Goal: Task Accomplishment & Management: Use online tool/utility

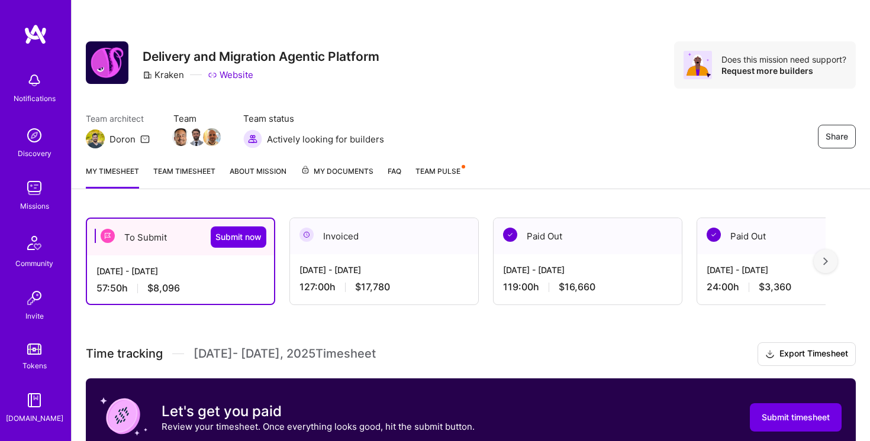
scroll to position [347, 0]
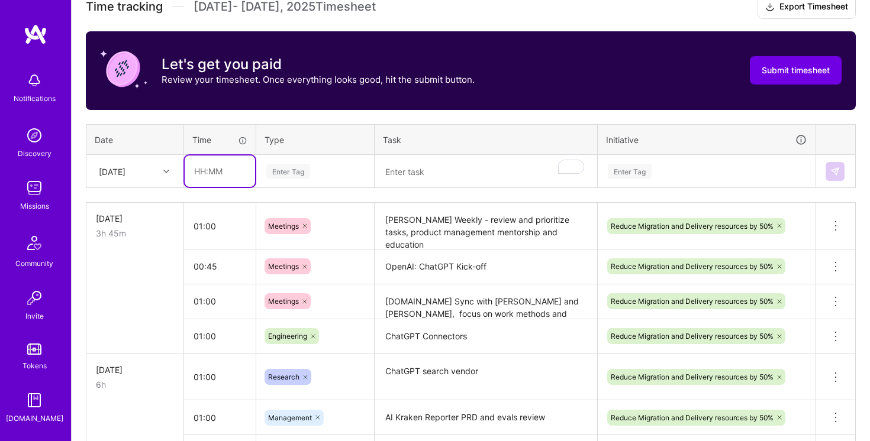
click at [219, 168] on input "text" at bounding box center [220, 171] width 70 height 31
type input "01:00"
click at [345, 167] on div "Enter Tag" at bounding box center [315, 171] width 100 height 15
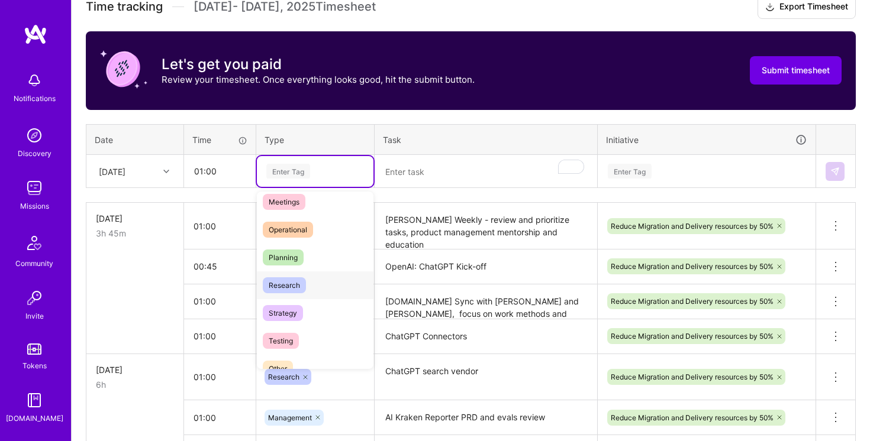
scroll to position [209, 0]
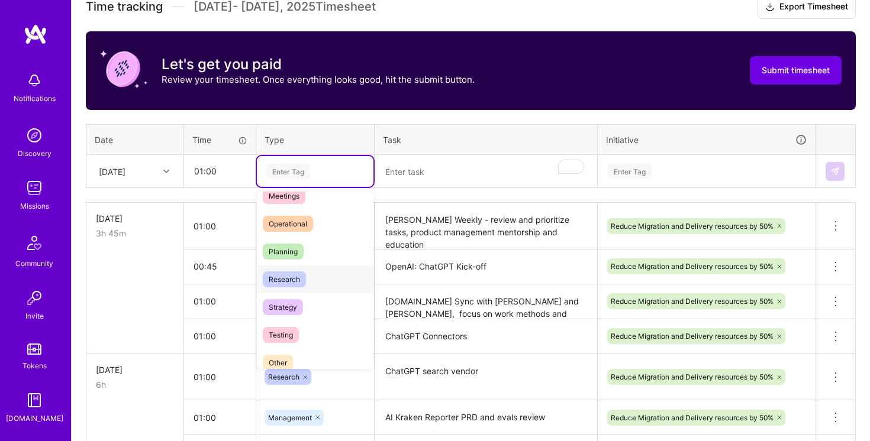
click at [318, 274] on div "Research" at bounding box center [315, 280] width 117 height 28
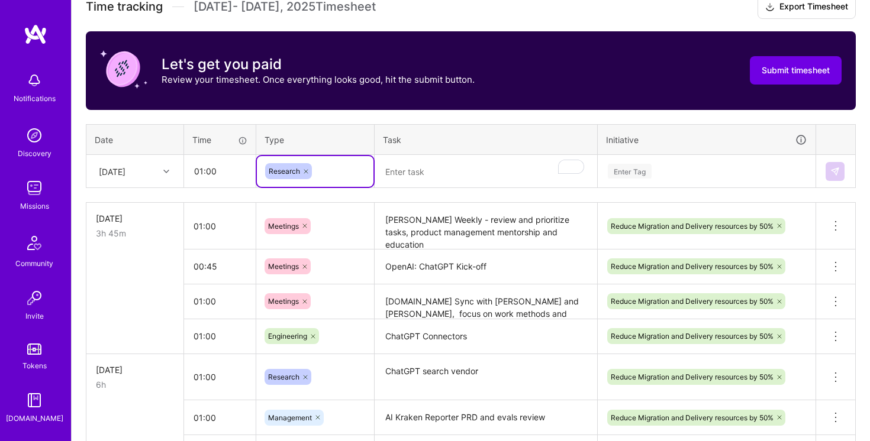
click at [434, 161] on textarea "To enrich screen reader interactions, please activate Accessibility in Grammarl…" at bounding box center [486, 171] width 220 height 31
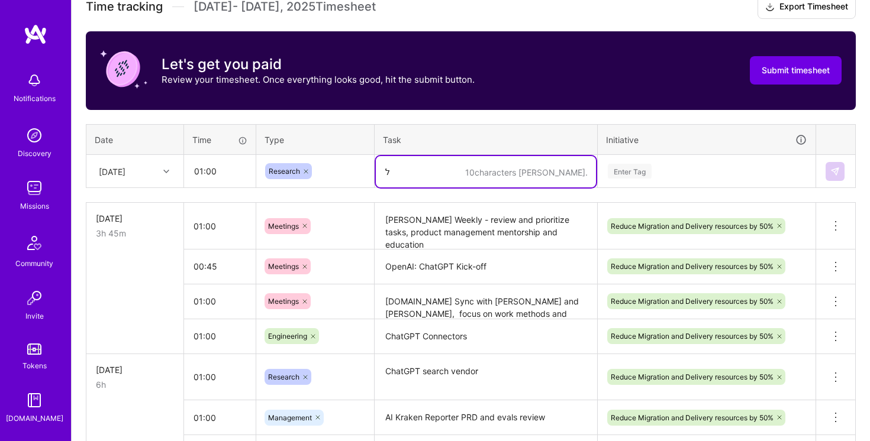
type textarea "ל"
click at [673, 171] on div "Enter Tag" at bounding box center [706, 171] width 200 height 15
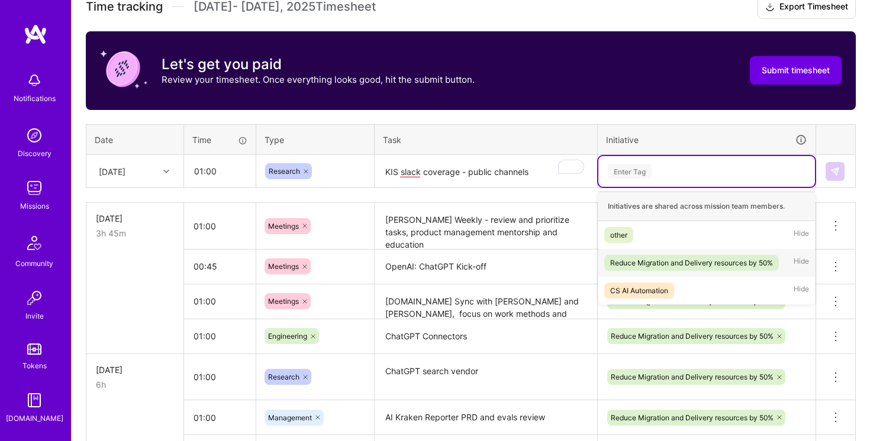
click at [670, 259] on div "Reduce Migration and Delivery resources by 50%" at bounding box center [691, 263] width 163 height 12
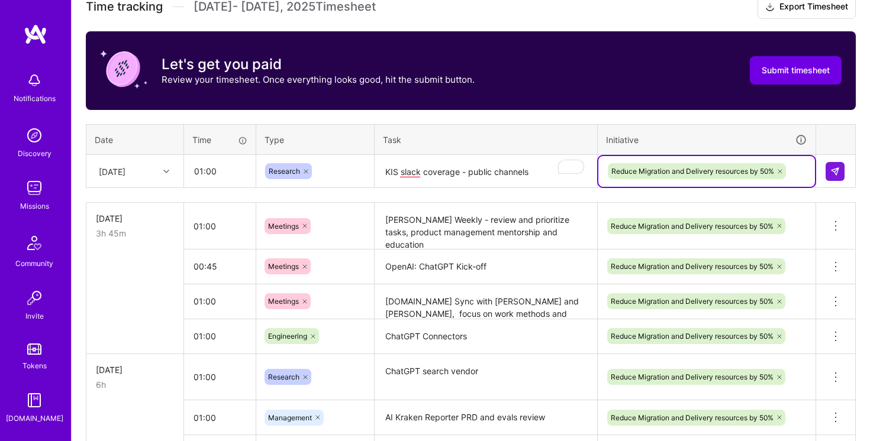
click at [411, 172] on textarea "KIS slack coverage - public channels" at bounding box center [486, 171] width 220 height 31
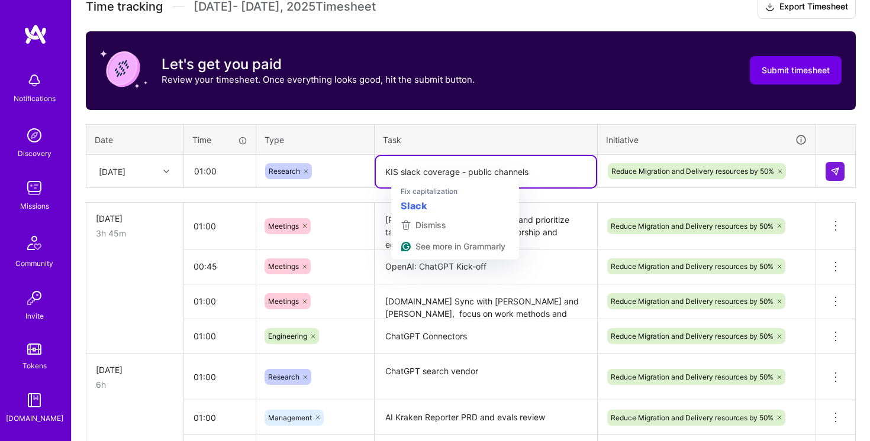
click at [407, 172] on textarea "KIS slack coverage - public channels" at bounding box center [486, 171] width 220 height 31
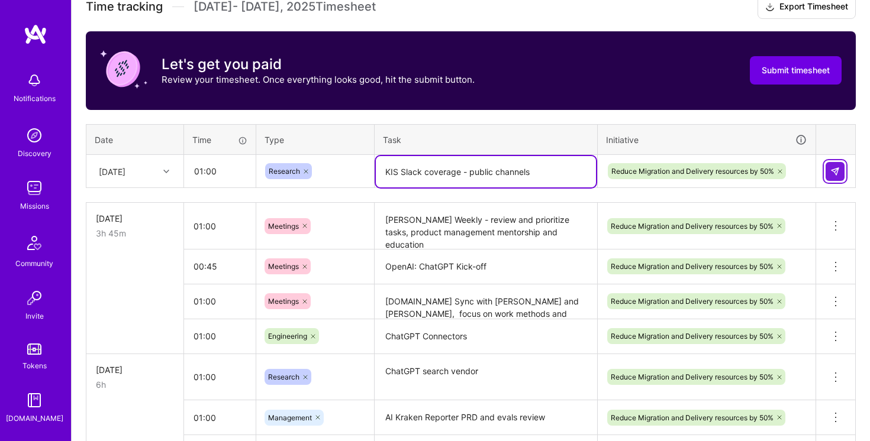
type textarea "KIS Slack coverage - public channels"
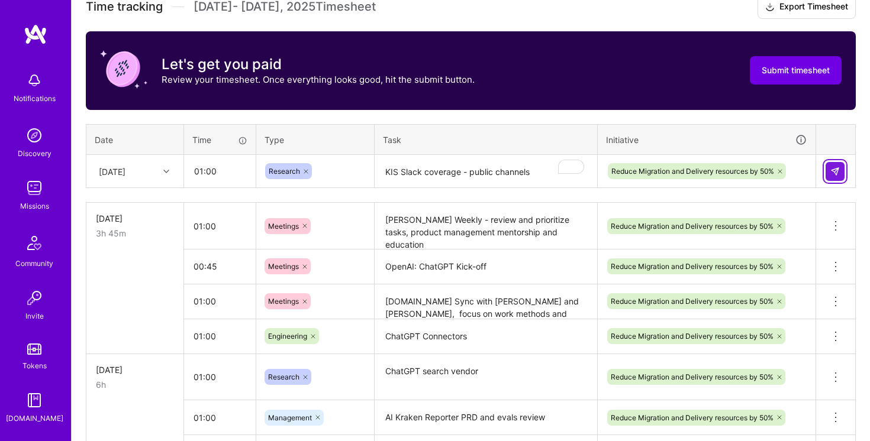
click at [835, 170] on img at bounding box center [834, 171] width 9 height 9
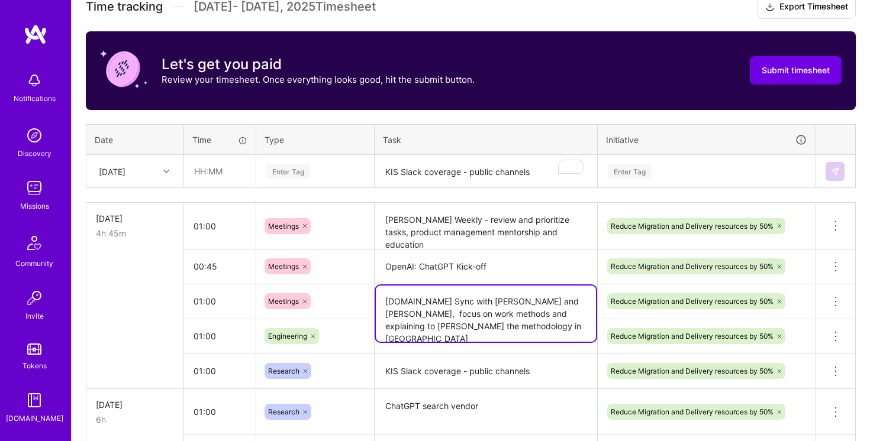
click at [456, 312] on textarea "[DOMAIN_NAME] Sync with [PERSON_NAME] and [PERSON_NAME], focus on work methods …" at bounding box center [486, 314] width 220 height 56
click at [454, 288] on textarea "[DOMAIN_NAME] Sync with [PERSON_NAME] and [PERSON_NAME], focus on work methods …" at bounding box center [486, 314] width 220 height 56
click at [457, 225] on textarea "[PERSON_NAME] Weekly - review and prioritize tasks, product management mentorsh…" at bounding box center [486, 226] width 220 height 44
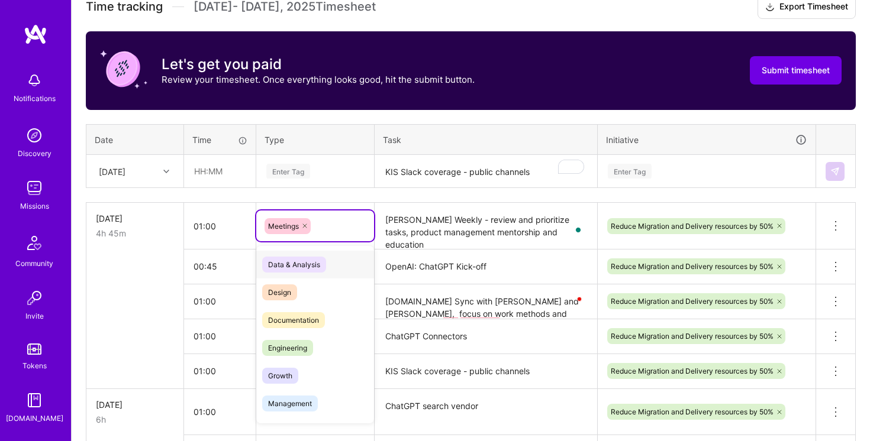
click at [360, 222] on div "Meetings" at bounding box center [314, 226] width 101 height 16
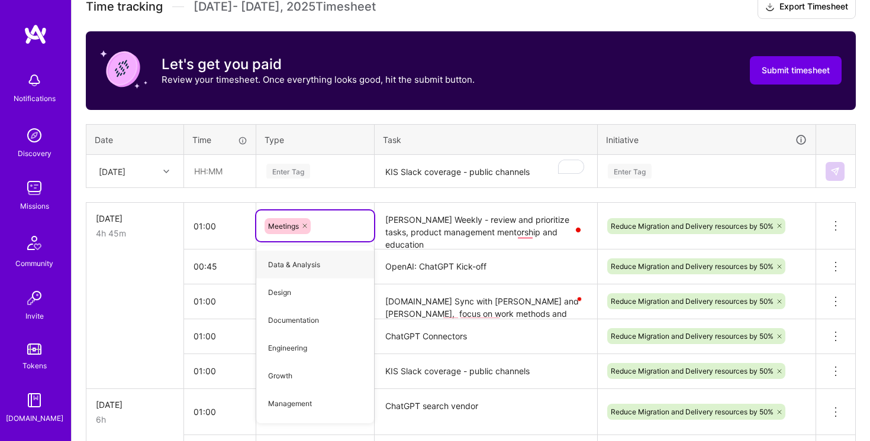
click at [457, 295] on textarea "[DOMAIN_NAME] Sync with [PERSON_NAME] and [PERSON_NAME], focus on work methods …" at bounding box center [486, 302] width 220 height 33
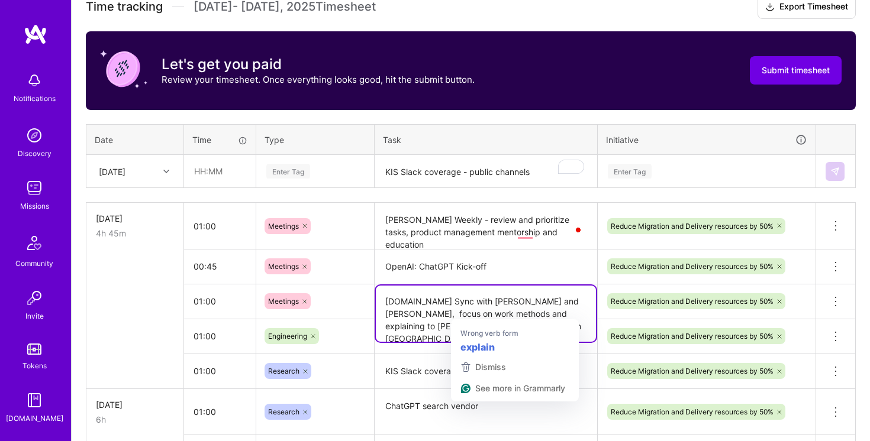
click at [476, 310] on textarea "[DOMAIN_NAME] Sync with [PERSON_NAME] and [PERSON_NAME], focus on work methods …" at bounding box center [486, 314] width 220 height 56
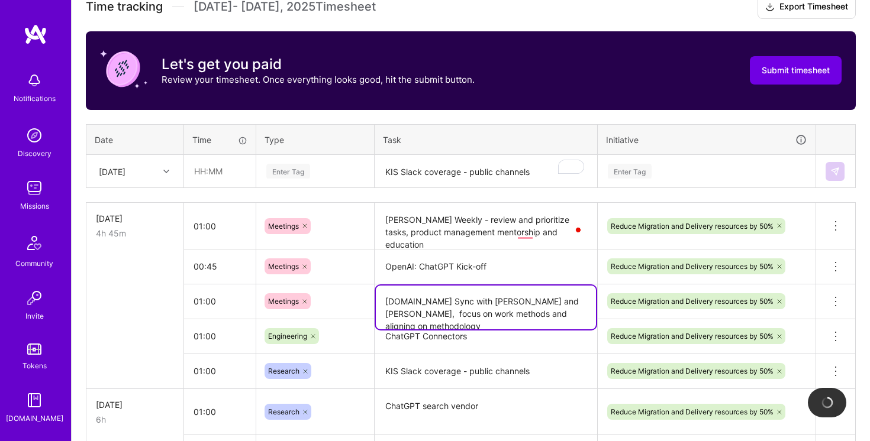
type textarea "[DOMAIN_NAME] Sync with [PERSON_NAME] and [PERSON_NAME], focus on work methods …"
click at [463, 264] on textarea "OpenAI: ChatGPT Kick-off" at bounding box center [486, 267] width 220 height 33
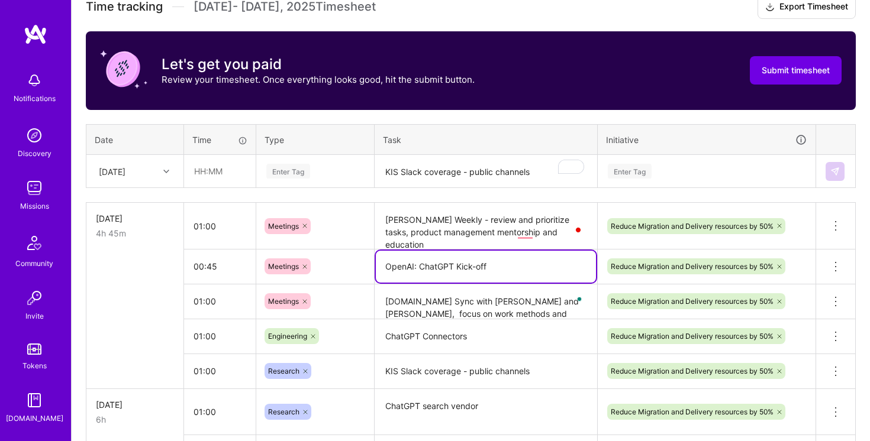
click at [421, 237] on textarea "[PERSON_NAME] Weekly - review and prioritize tasks, product management mentorsh…" at bounding box center [486, 226] width 220 height 45
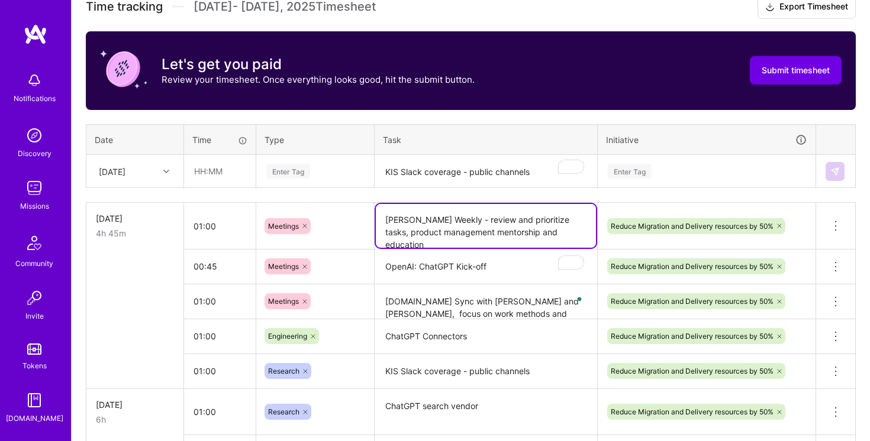
click at [412, 232] on textarea "[PERSON_NAME] Weekly - review and prioritize tasks, product management mentorsh…" at bounding box center [486, 226] width 220 height 44
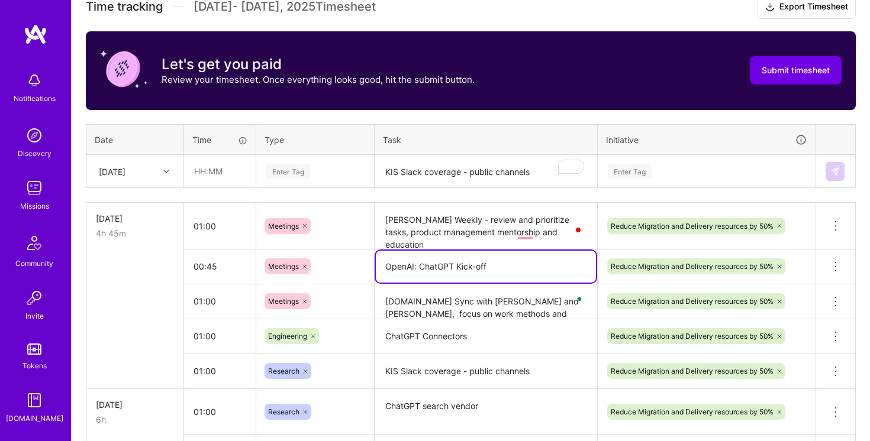
click at [427, 267] on textarea "OpenAI: ChatGPT Kick-off" at bounding box center [486, 267] width 220 height 32
click at [227, 171] on input "text" at bounding box center [220, 171] width 70 height 31
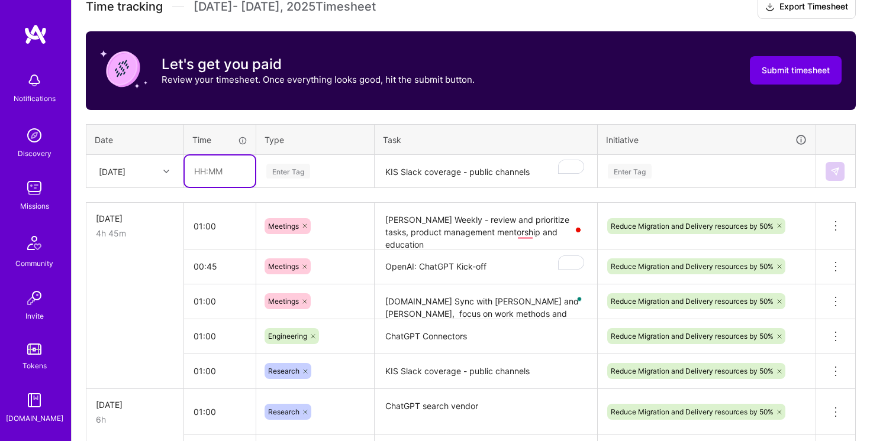
type input "01:00"
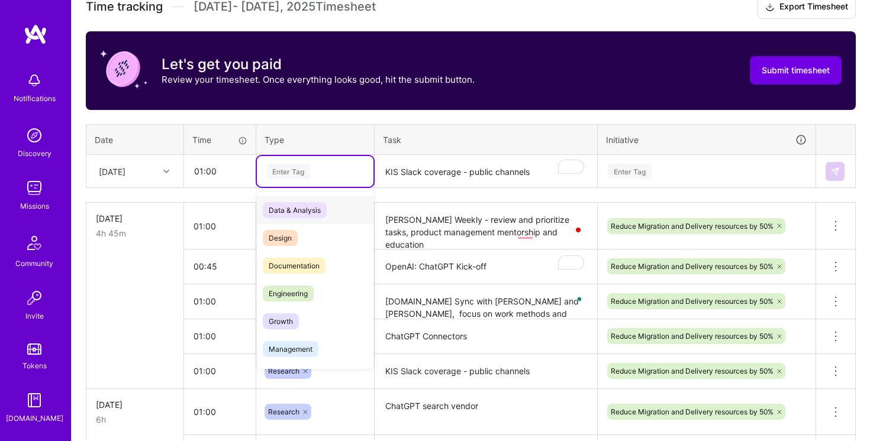
click at [336, 182] on div "Enter Tag" at bounding box center [315, 171] width 117 height 31
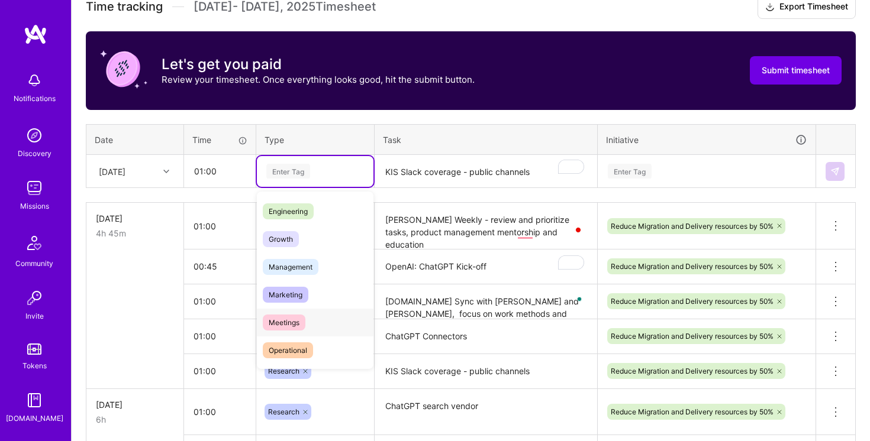
scroll to position [81, 0]
click at [320, 270] on div "Management" at bounding box center [315, 268] width 117 height 28
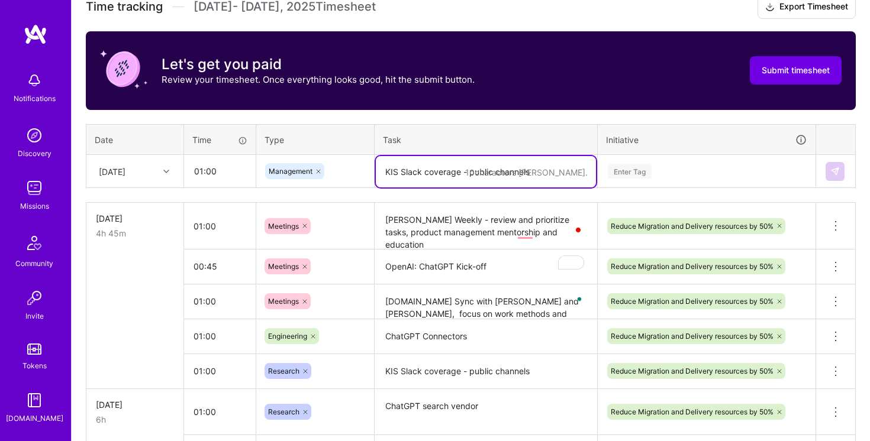
click at [439, 167] on textarea "KIS Slack coverage - public channels" at bounding box center [486, 171] width 220 height 31
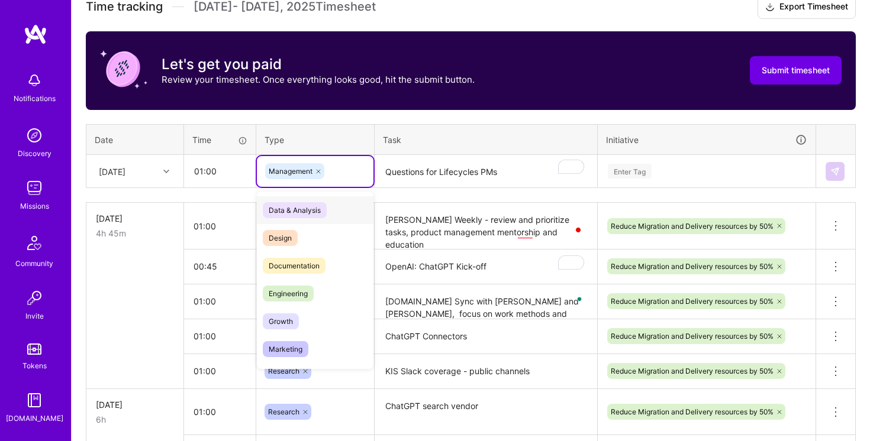
click at [341, 165] on div "Management" at bounding box center [315, 171] width 100 height 16
click at [319, 237] on div "Design" at bounding box center [315, 238] width 117 height 28
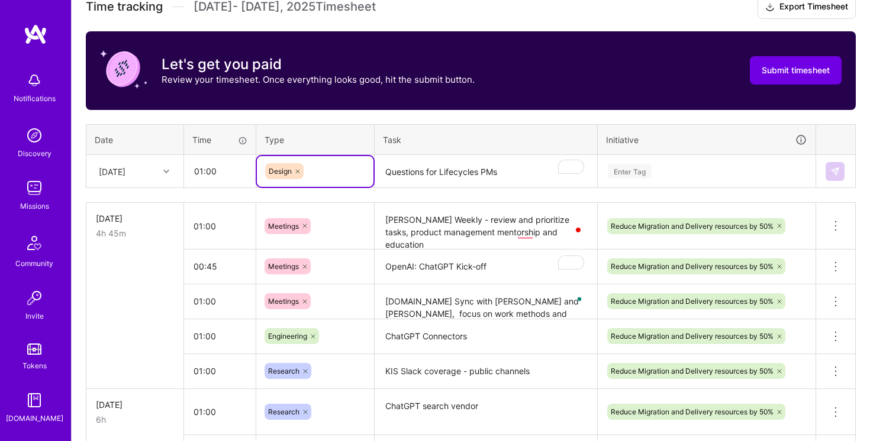
click at [386, 172] on textarea "Questions for Lifecycles PMs" at bounding box center [486, 171] width 220 height 31
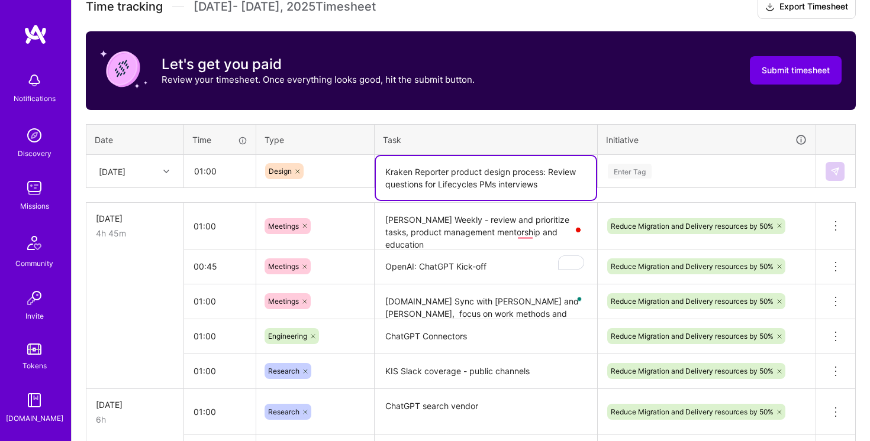
type textarea "Kraken Reporter product design process: Review questions for Lifecycles PMs int…"
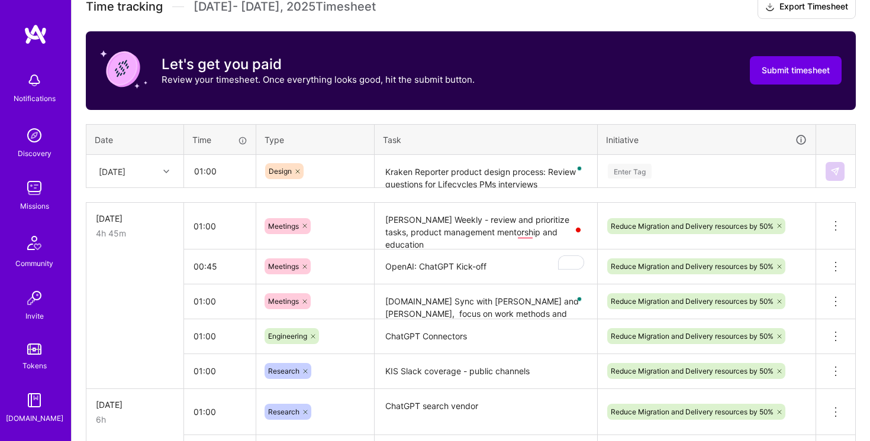
click at [731, 176] on div "Enter Tag" at bounding box center [706, 171] width 200 height 15
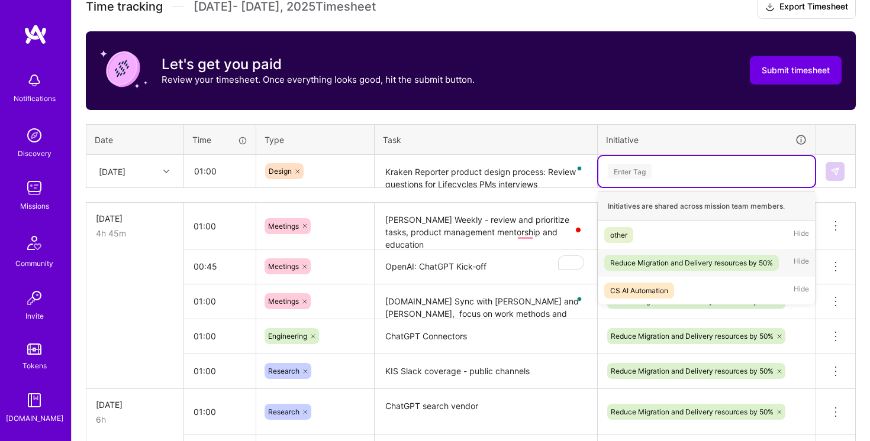
click at [690, 271] on div "Reduce Migration and Delivery resources by 50% Hide" at bounding box center [706, 263] width 217 height 28
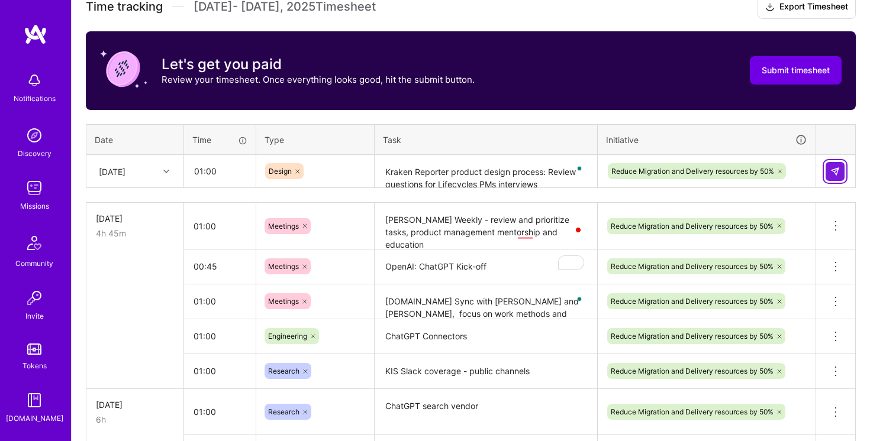
click at [838, 172] on img at bounding box center [834, 171] width 9 height 9
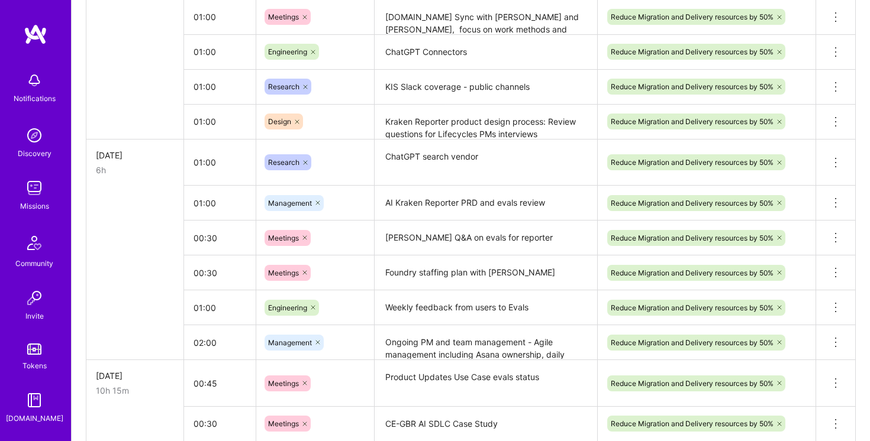
scroll to position [638, 0]
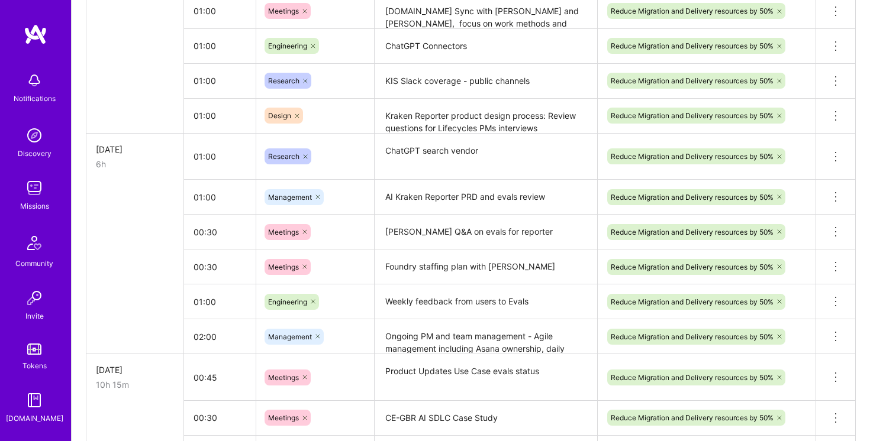
click at [451, 342] on textarea "Ongoing PM and team management - Agile management including Asana ownership, da…" at bounding box center [486, 337] width 220 height 33
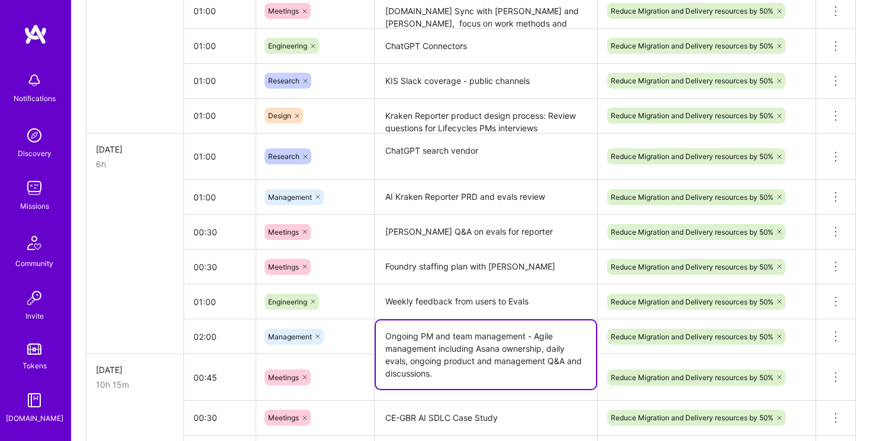
click at [451, 342] on textarea "Ongoing PM and team management - Agile management including Asana ownership, da…" at bounding box center [486, 355] width 220 height 69
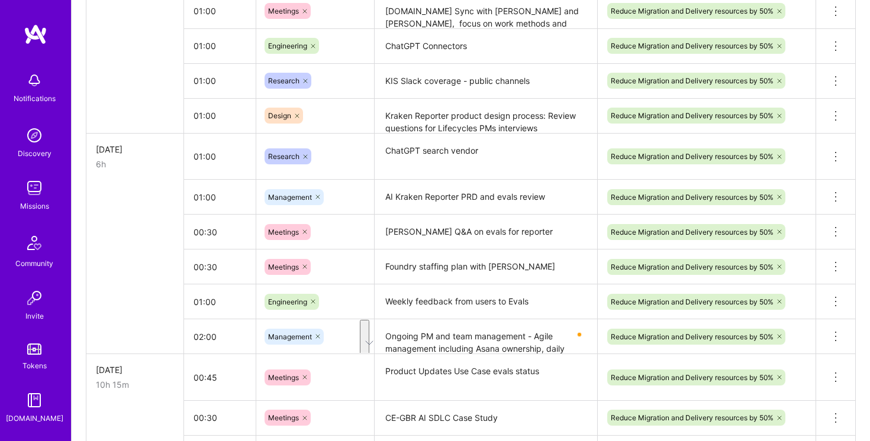
click at [170, 278] on td at bounding box center [135, 267] width 98 height 35
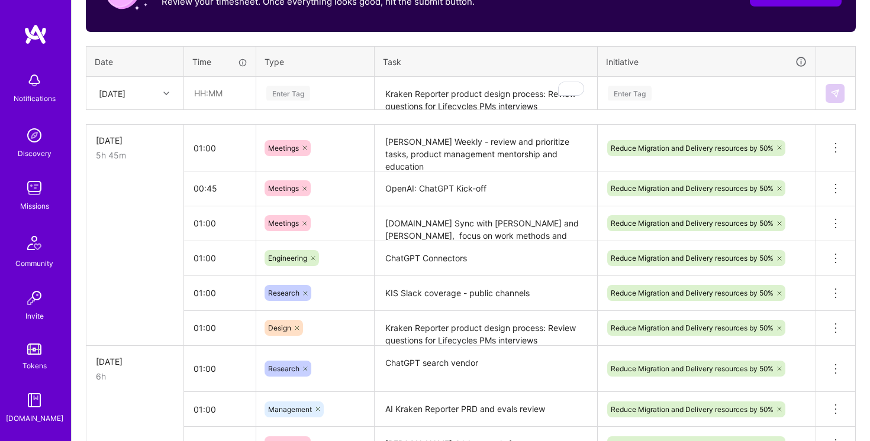
scroll to position [371, 0]
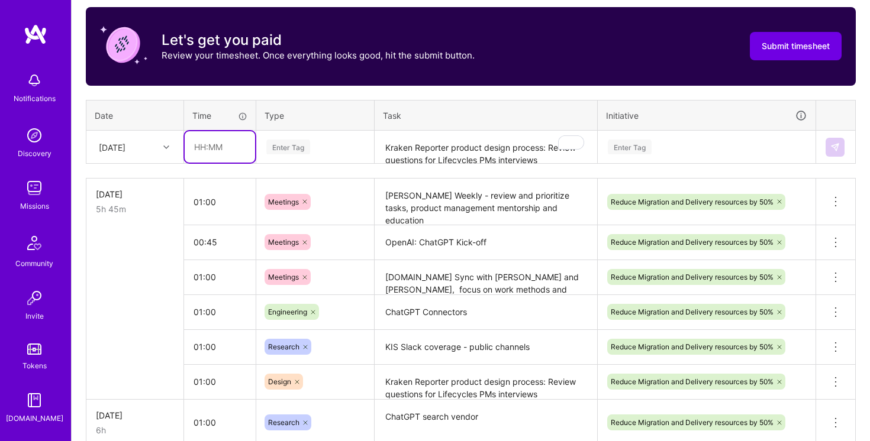
click at [231, 141] on input "text" at bounding box center [220, 146] width 70 height 31
type input "02:00"
click at [319, 154] on div "Enter Tag" at bounding box center [315, 147] width 117 height 31
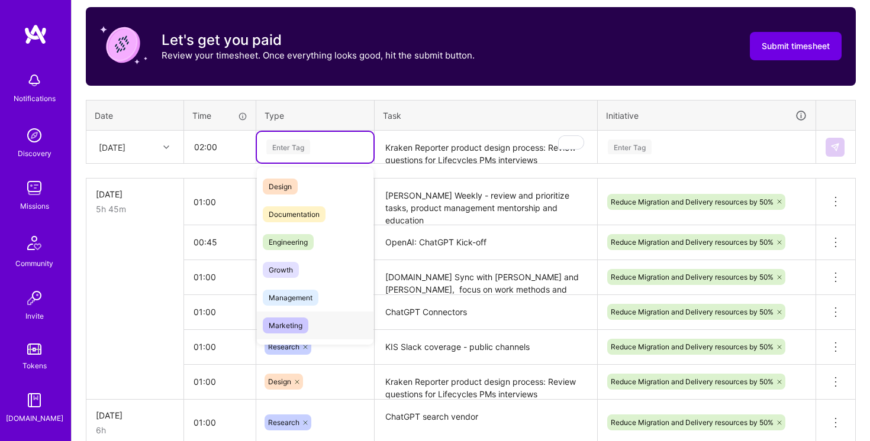
scroll to position [108, 0]
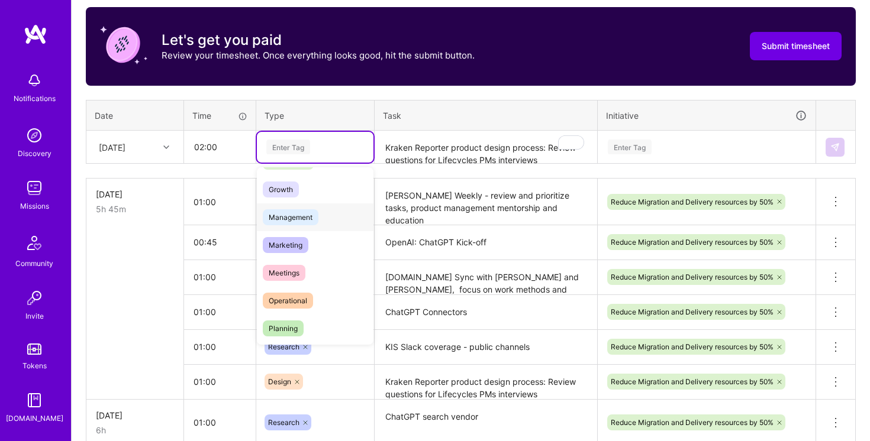
click at [318, 219] on div "Management" at bounding box center [315, 217] width 117 height 28
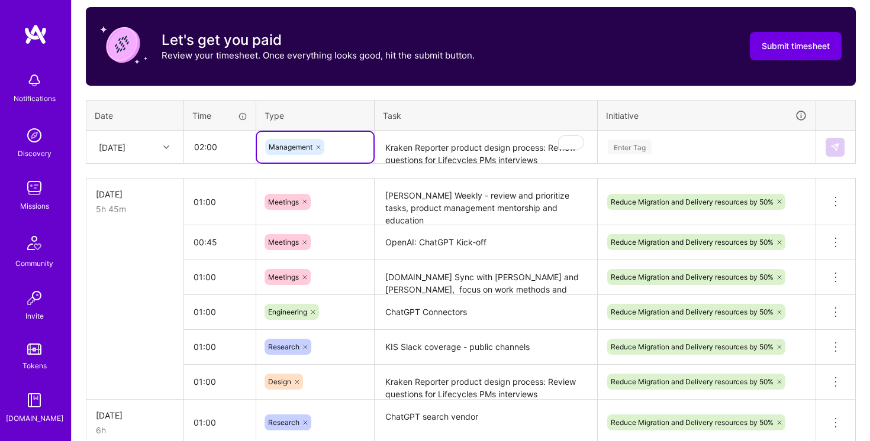
click at [472, 144] on textarea "Kraken Reporter product design process: Review questions for Lifecycles PMs int…" at bounding box center [486, 147] width 220 height 31
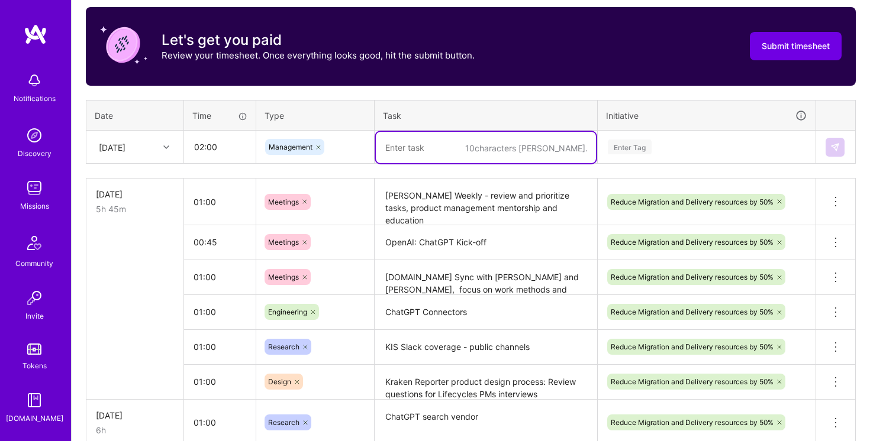
paste textarea "Ongoing PM and team management - Agile management including Asana ownership, da…"
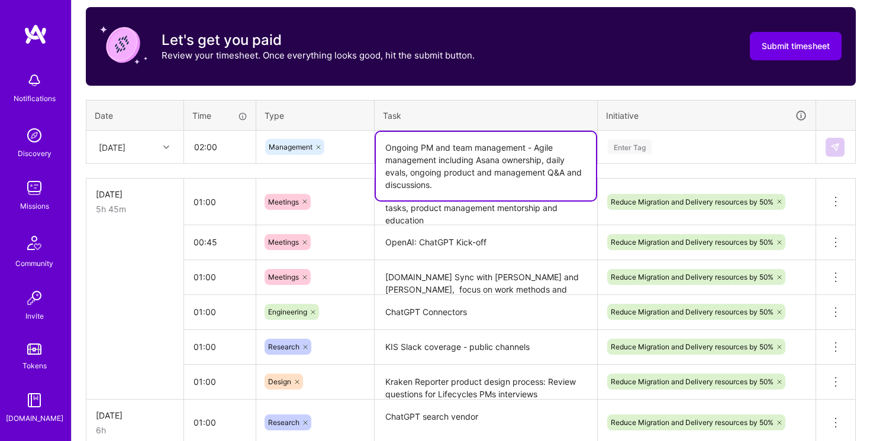
type textarea "Ongoing PM and team management - Agile management including Asana ownership, da…"
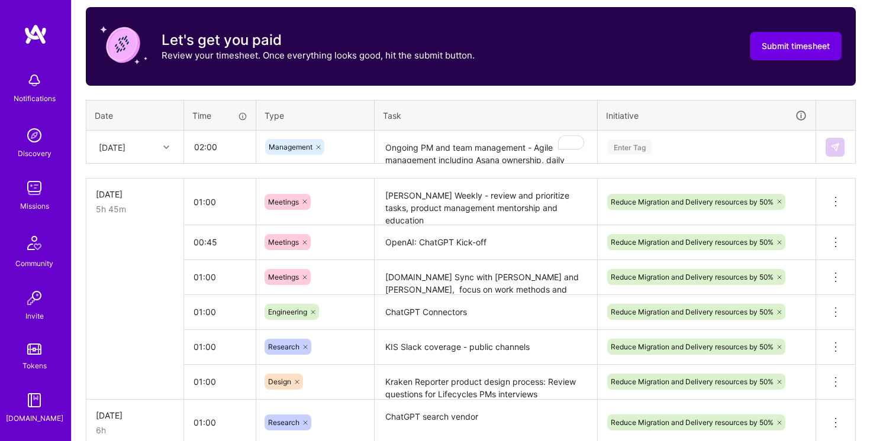
click at [539, 104] on th "Task" at bounding box center [485, 115] width 223 height 31
click at [671, 147] on div "Enter Tag" at bounding box center [706, 147] width 200 height 15
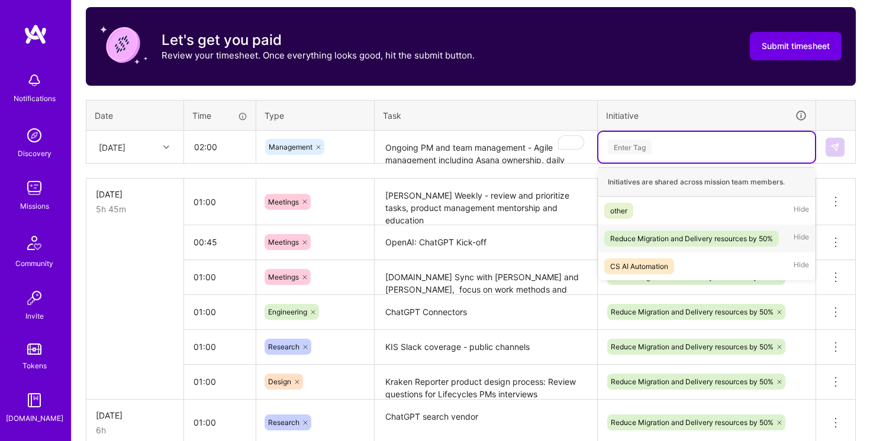
click at [671, 237] on div "Reduce Migration and Delivery resources by 50%" at bounding box center [691, 238] width 163 height 12
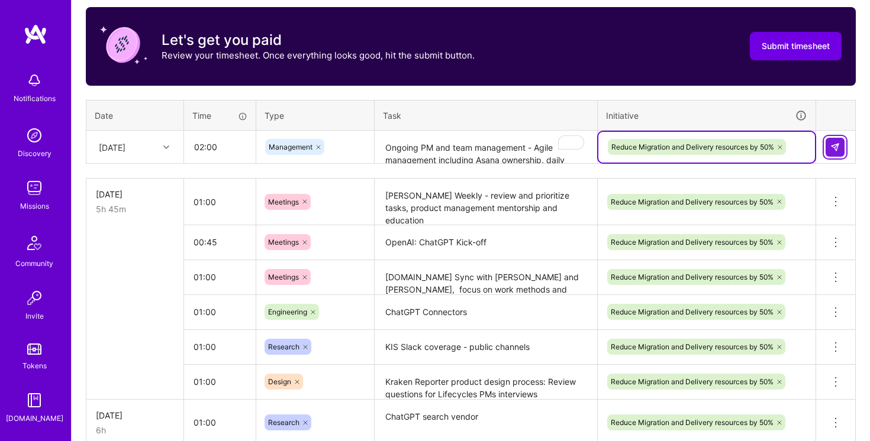
click at [836, 147] on img at bounding box center [834, 147] width 9 height 9
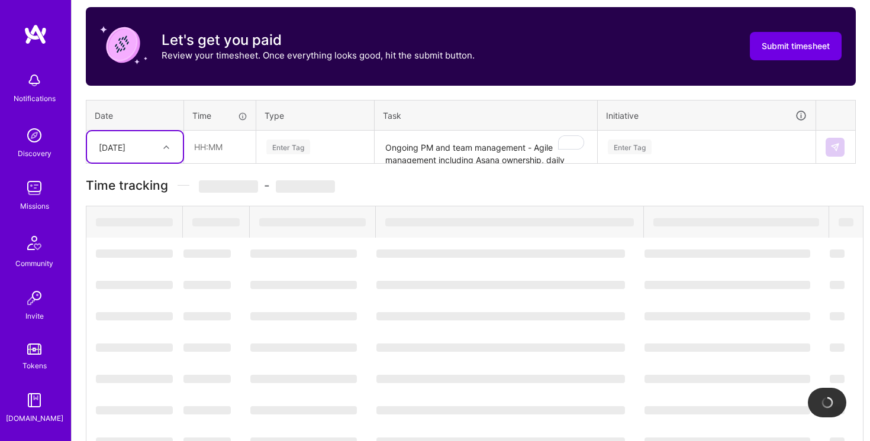
click at [176, 93] on div "Time tracking [DATE] - [DATE] Timesheet Export Timesheet Let's get you paid Rev…" at bounding box center [471, 261] width 770 height 581
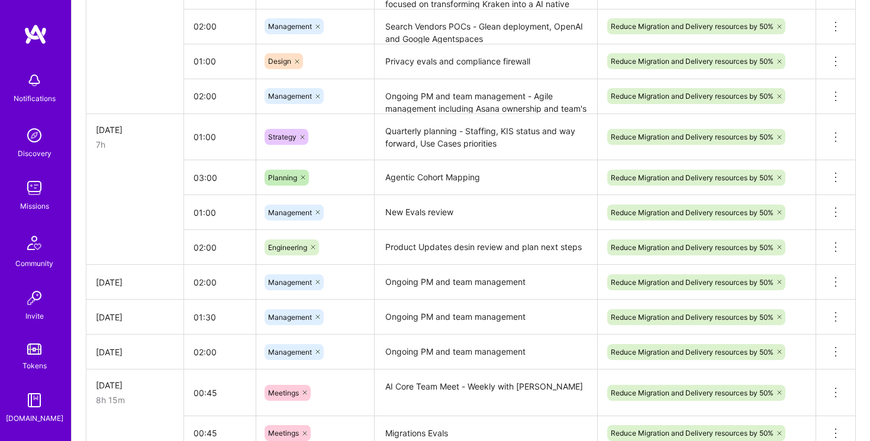
scroll to position [2094, 0]
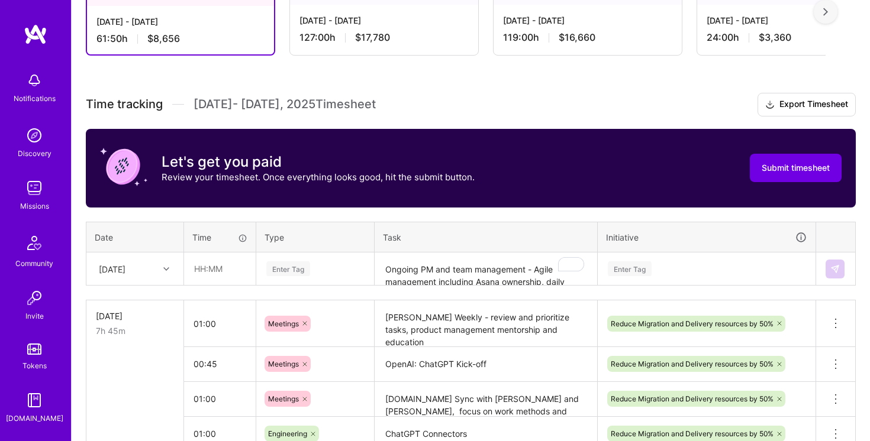
scroll to position [340, 0]
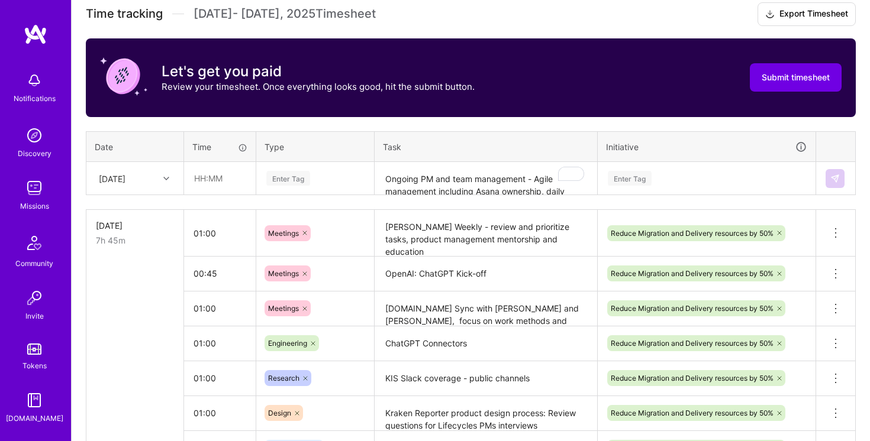
click at [161, 183] on div at bounding box center [168, 178] width 18 height 15
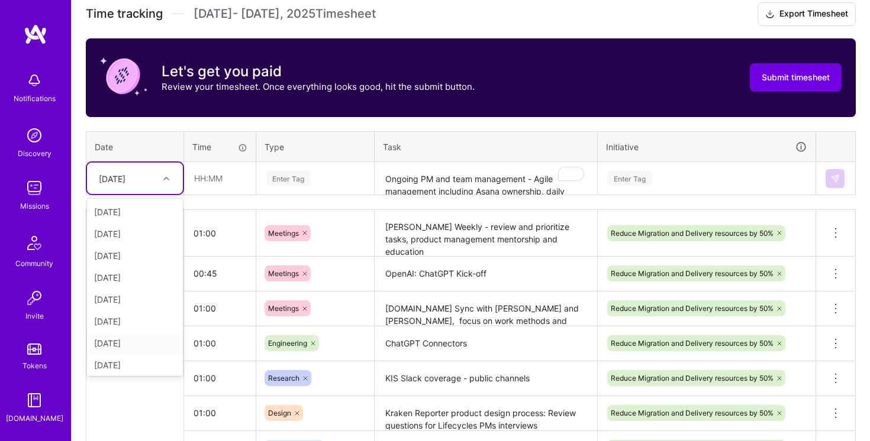
click at [144, 340] on div "[DATE]" at bounding box center [135, 343] width 96 height 22
click at [140, 176] on div "[DATE]" at bounding box center [126, 179] width 66 height 20
click at [135, 340] on div "[DATE]" at bounding box center [135, 341] width 96 height 22
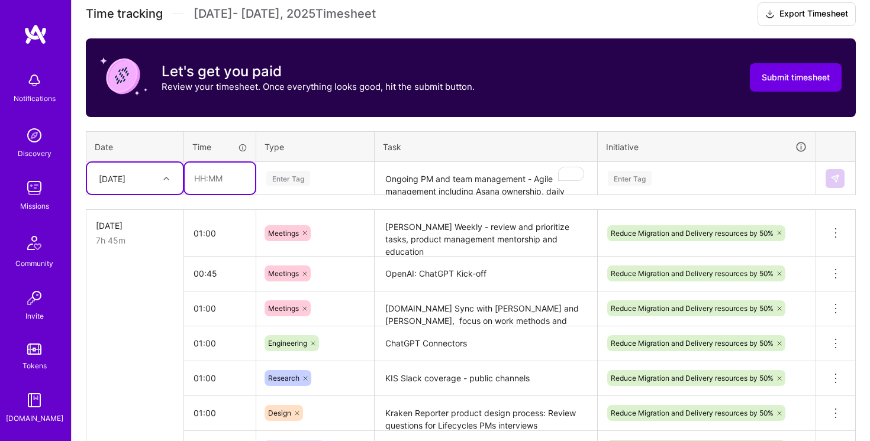
click at [211, 175] on input "text" at bounding box center [220, 178] width 70 height 31
click at [145, 303] on td at bounding box center [135, 308] width 98 height 35
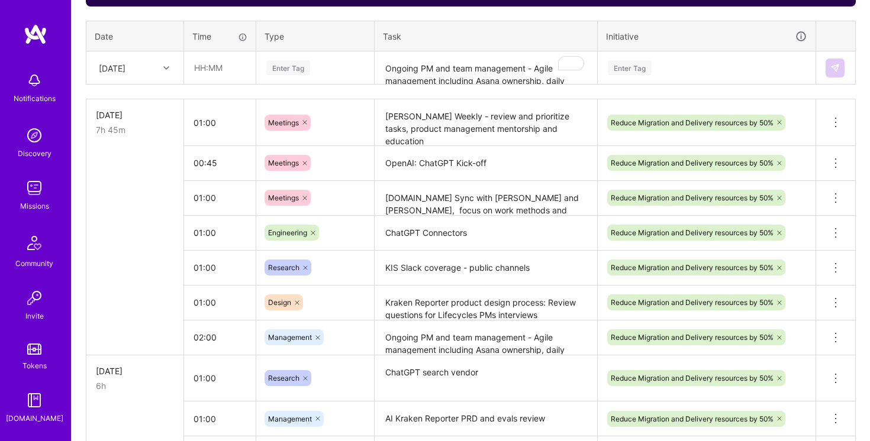
scroll to position [435, 0]
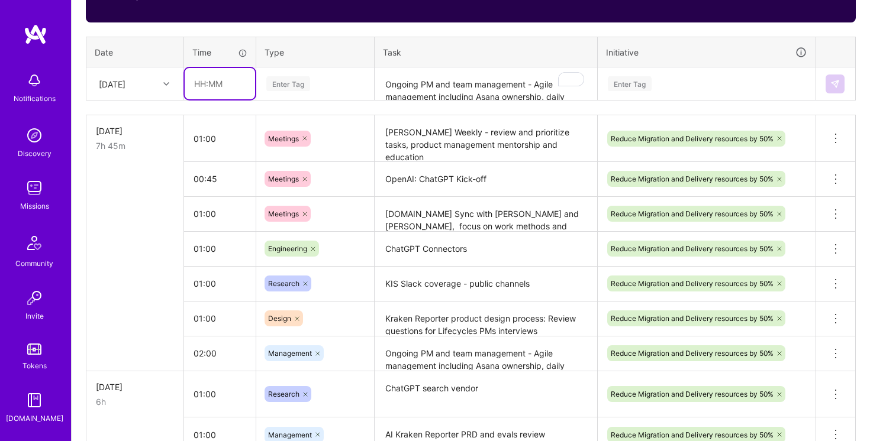
click at [203, 81] on input "text" at bounding box center [220, 83] width 70 height 31
type input "01:00"
click at [336, 75] on div "Enter Tag" at bounding box center [315, 84] width 117 height 31
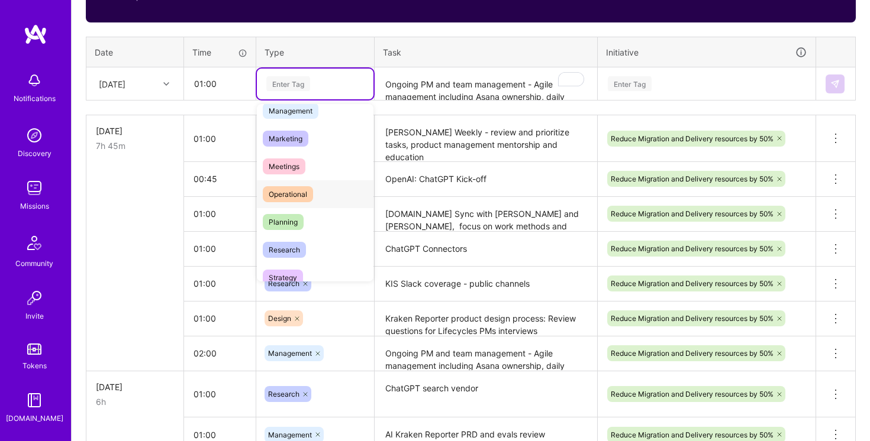
scroll to position [201, 0]
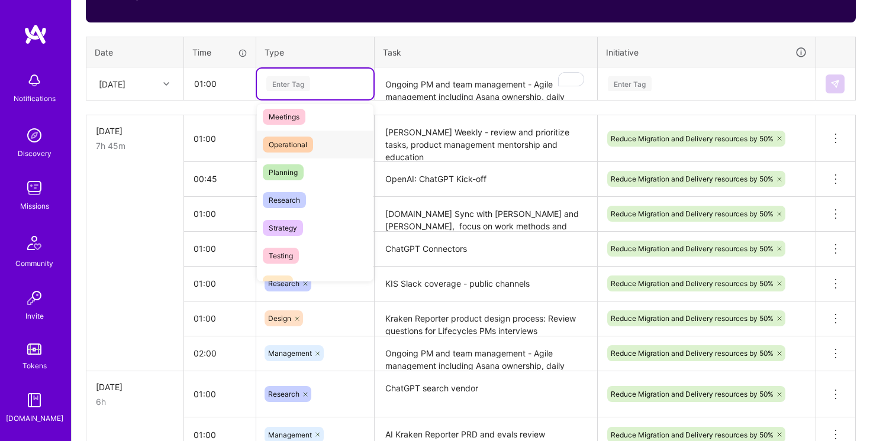
click at [322, 148] on div "Operational" at bounding box center [315, 145] width 117 height 28
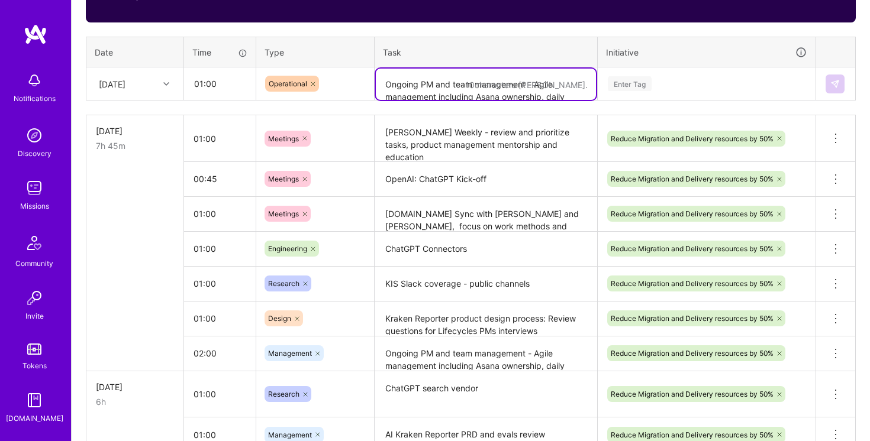
click at [426, 88] on textarea "Ongoing PM and team management - Agile management including Asana ownership, da…" at bounding box center [486, 84] width 220 height 31
click at [564, 80] on textarea "Glean POC preparations and coordinations" at bounding box center [486, 84] width 220 height 31
type textarea "Glean POC preparations and coordinations"
click at [707, 84] on div "Enter Tag" at bounding box center [706, 83] width 200 height 15
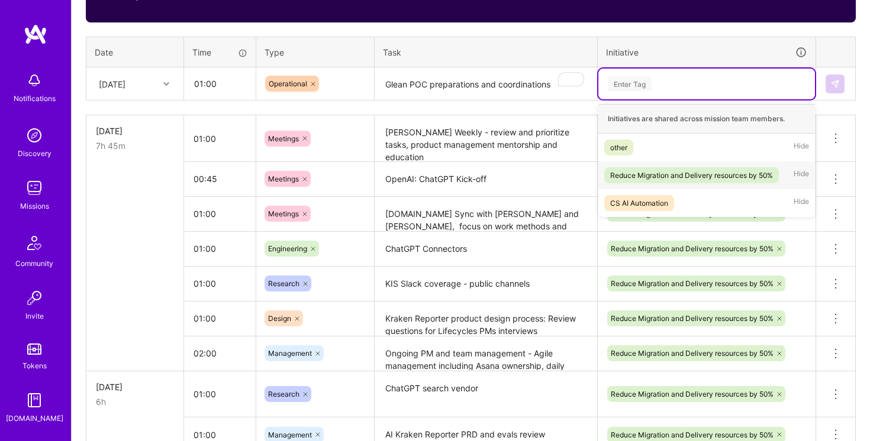
click at [692, 169] on div "Reduce Migration and Delivery resources by 50%" at bounding box center [691, 175] width 163 height 12
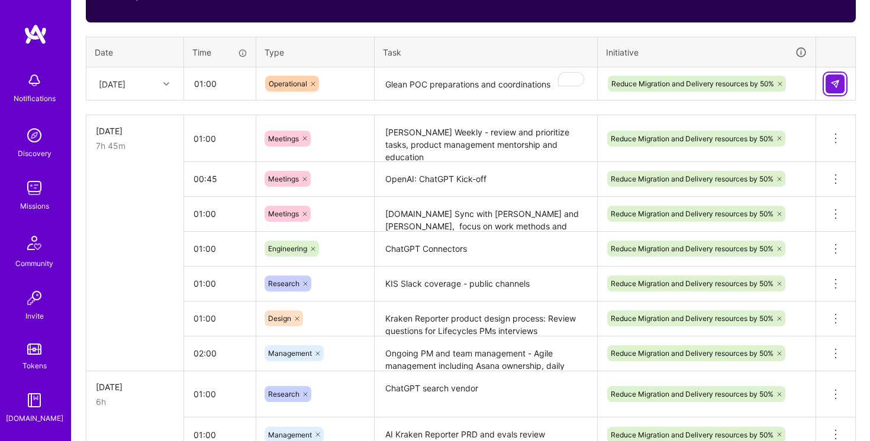
click at [832, 86] on img at bounding box center [834, 83] width 9 height 9
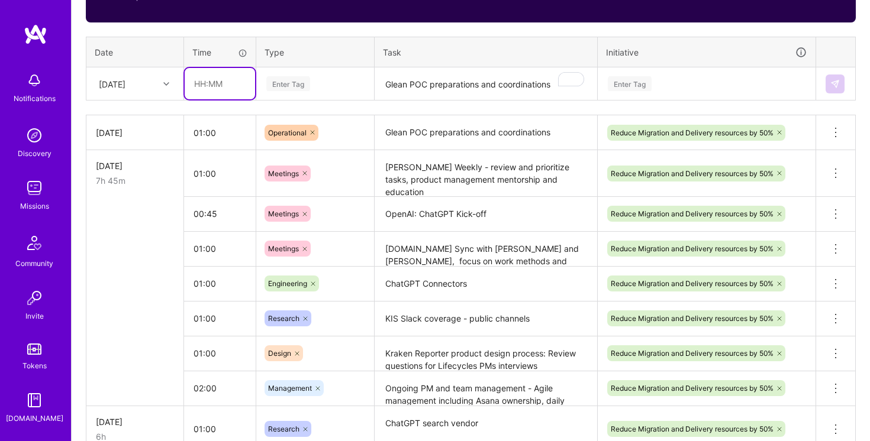
click at [200, 80] on input "text" at bounding box center [220, 83] width 70 height 31
type input "02:00"
click at [348, 86] on div "Enter Tag" at bounding box center [315, 83] width 100 height 15
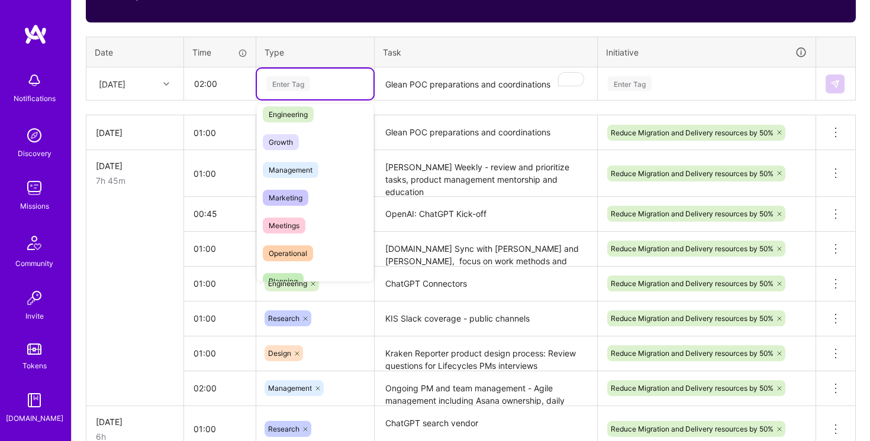
scroll to position [35, 0]
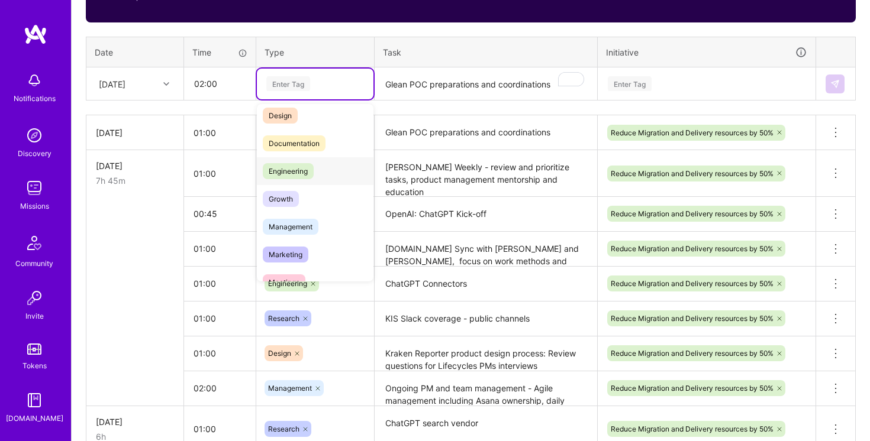
click at [321, 168] on div "Engineering" at bounding box center [315, 171] width 117 height 28
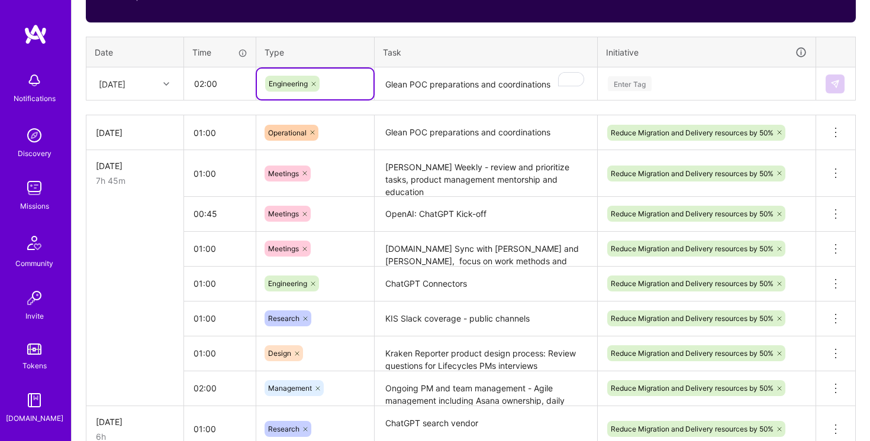
click at [430, 89] on textarea "Glean POC preparations and coordinations" at bounding box center [486, 84] width 220 height 31
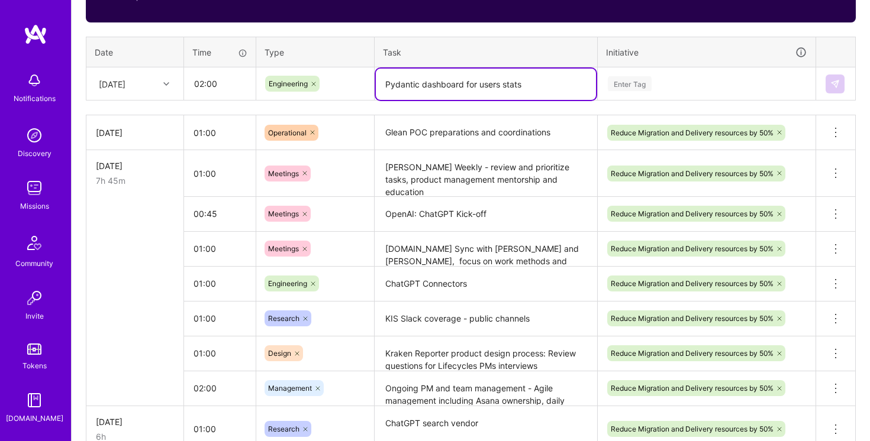
click at [705, 85] on div "Enter Tag" at bounding box center [706, 83] width 200 height 15
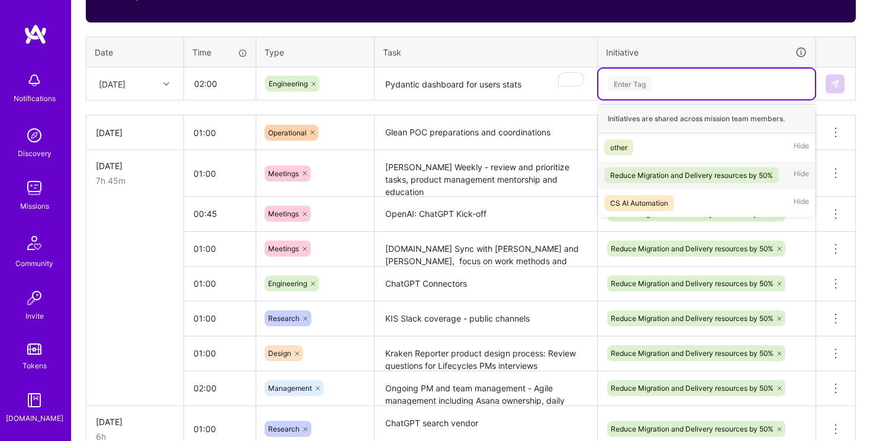
click at [681, 171] on div "Reduce Migration and Delivery resources by 50%" at bounding box center [691, 175] width 163 height 12
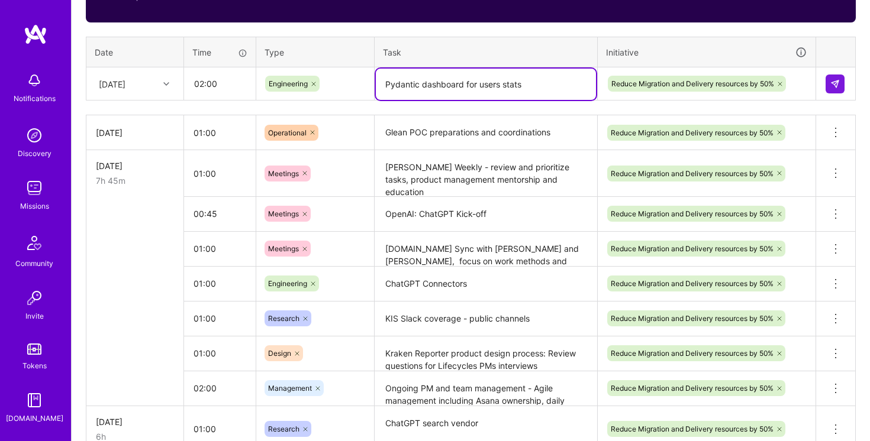
click at [489, 84] on textarea "Pydantic dashboard for users stats" at bounding box center [486, 84] width 220 height 31
click at [496, 82] on textarea "Pydantic dashboard for users stats" at bounding box center [486, 84] width 220 height 31
type textarea "Pydantic dashboard for user's stats"
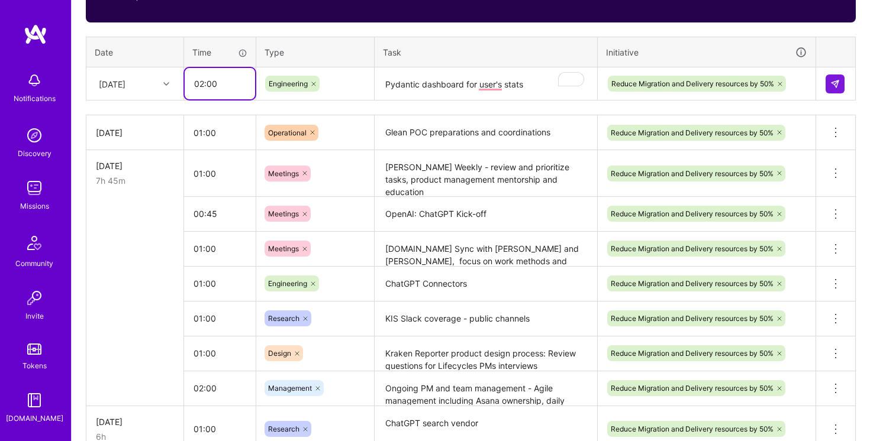
click at [204, 85] on input "02:00" at bounding box center [220, 83] width 70 height 31
type input "03:00"
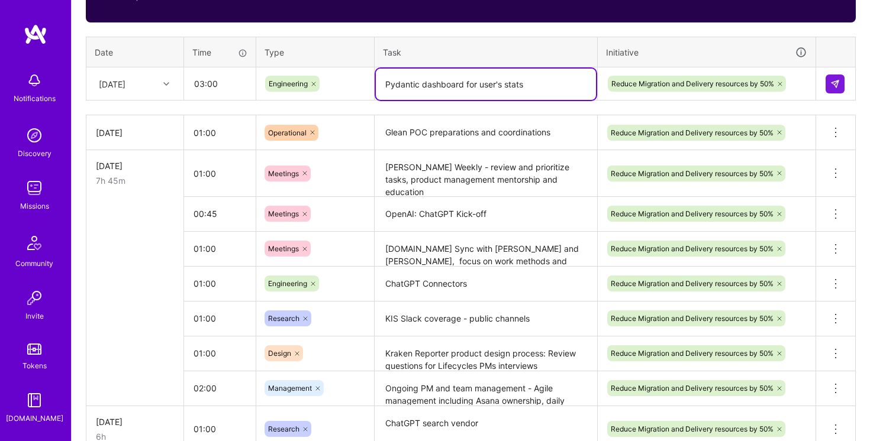
click at [480, 85] on textarea "Pydantic dashboard for user's stats" at bounding box center [486, 84] width 220 height 31
type textarea "Pydantic dashboard for users' stats"
click at [837, 86] on img at bounding box center [834, 83] width 9 height 9
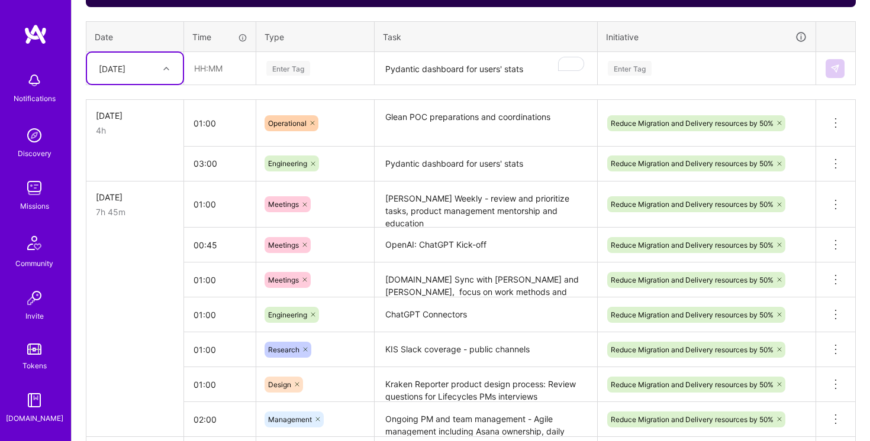
scroll to position [532, 0]
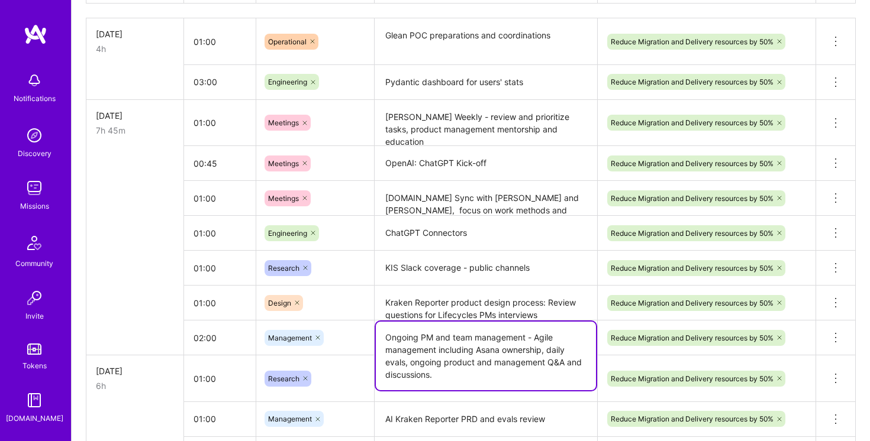
click at [409, 345] on textarea "Ongoing PM and team management - Agile management including Asana ownership, da…" at bounding box center [486, 356] width 220 height 69
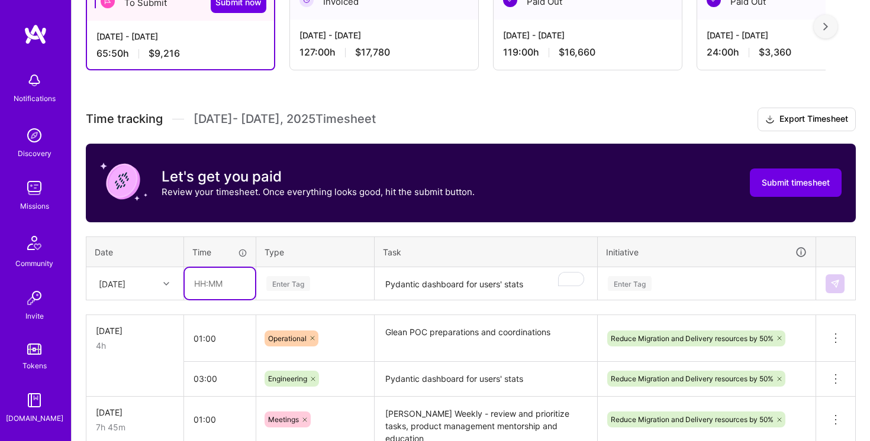
click at [212, 278] on input "text" at bounding box center [220, 283] width 70 height 31
type input "01:00"
click at [316, 286] on div "Enter Tag" at bounding box center [315, 284] width 117 height 31
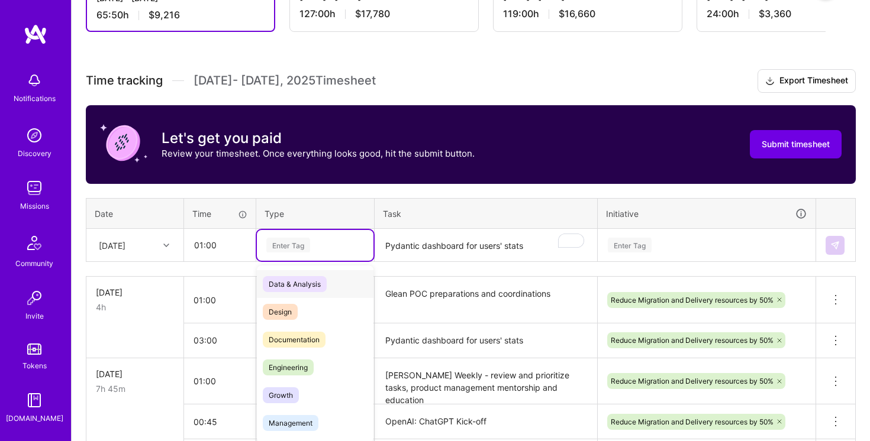
scroll to position [279, 0]
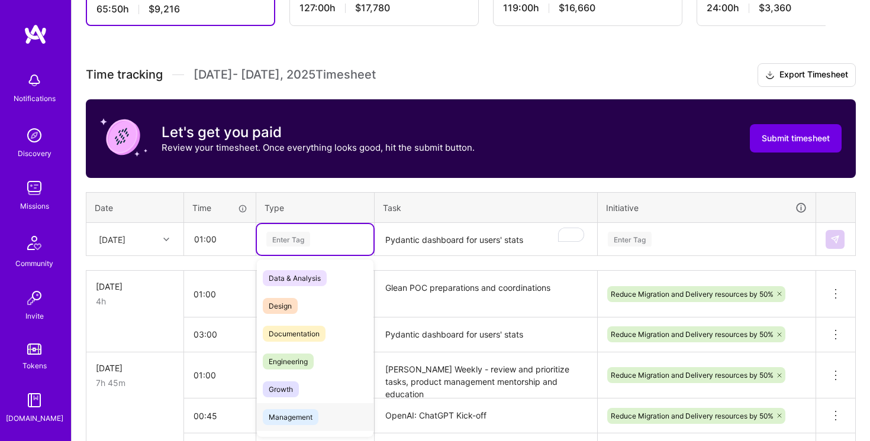
click at [312, 421] on span "Management" at bounding box center [291, 417] width 56 height 16
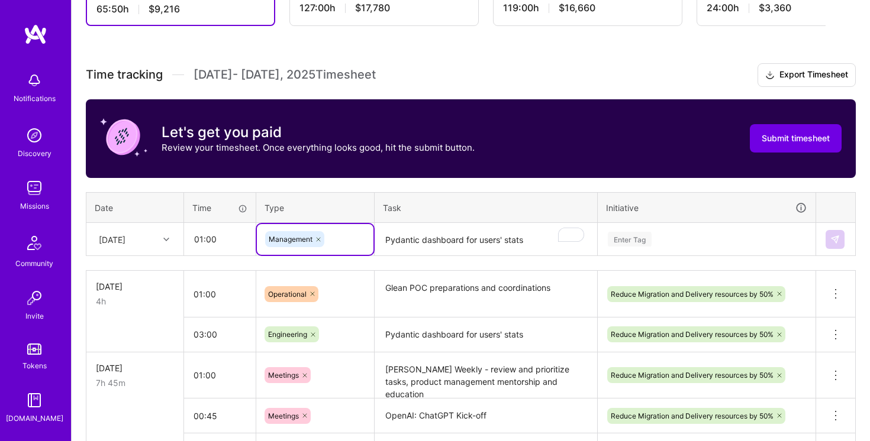
click at [443, 244] on textarea "Pydantic dashboard for users' stats" at bounding box center [486, 239] width 220 height 31
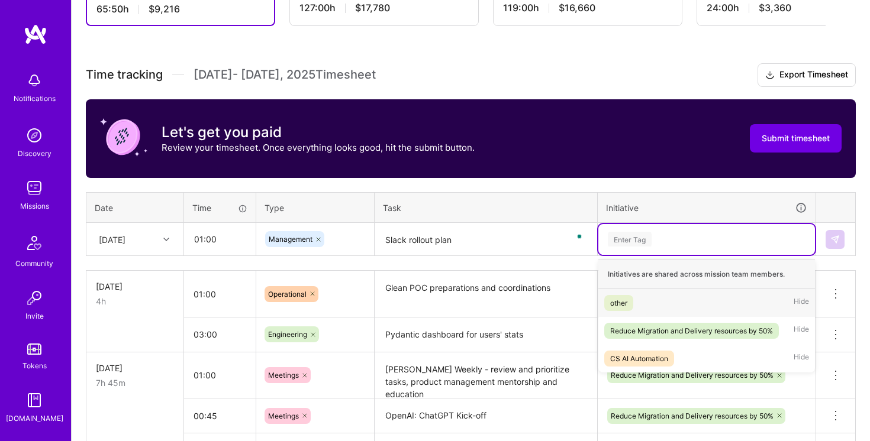
click at [723, 243] on div "Enter Tag" at bounding box center [706, 239] width 200 height 15
click at [685, 323] on span "Reduce Migration and Delivery resources by 50%" at bounding box center [691, 331] width 175 height 16
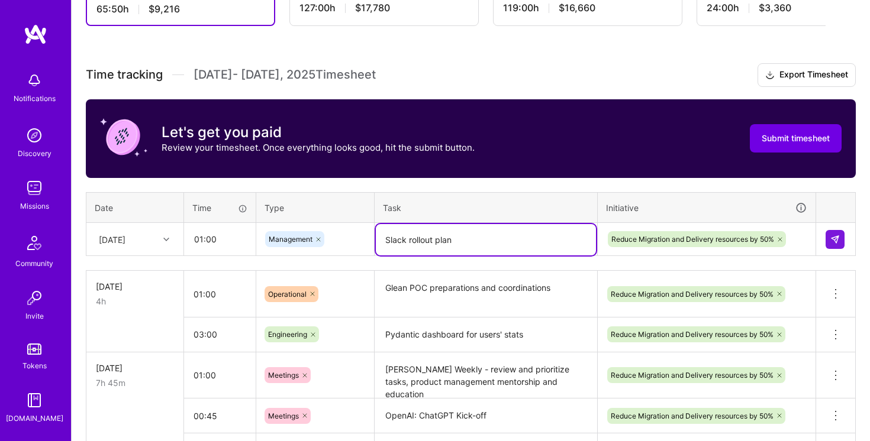
click at [505, 240] on textarea "Slack rollout plan" at bounding box center [486, 239] width 220 height 31
click at [407, 240] on textarea "Slack rollout plan" at bounding box center [486, 239] width 220 height 31
type textarea "Slack as a feature rollout plan"
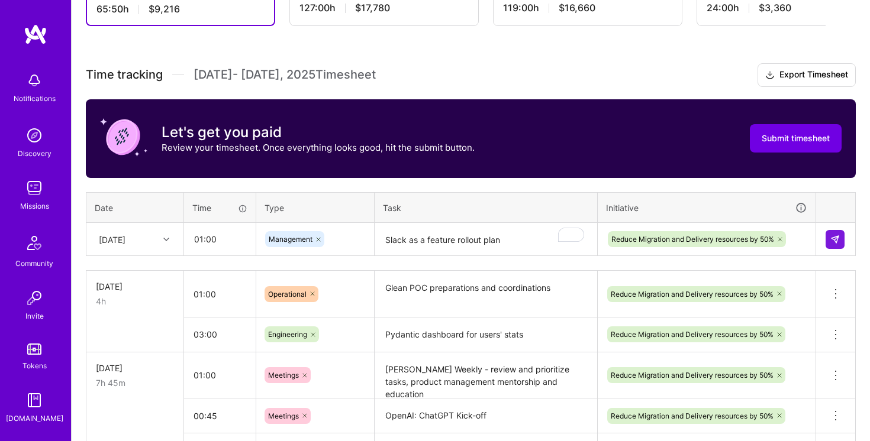
click at [598, 206] on th "Initiative" at bounding box center [706, 207] width 218 height 31
click at [836, 238] on img at bounding box center [834, 239] width 9 height 9
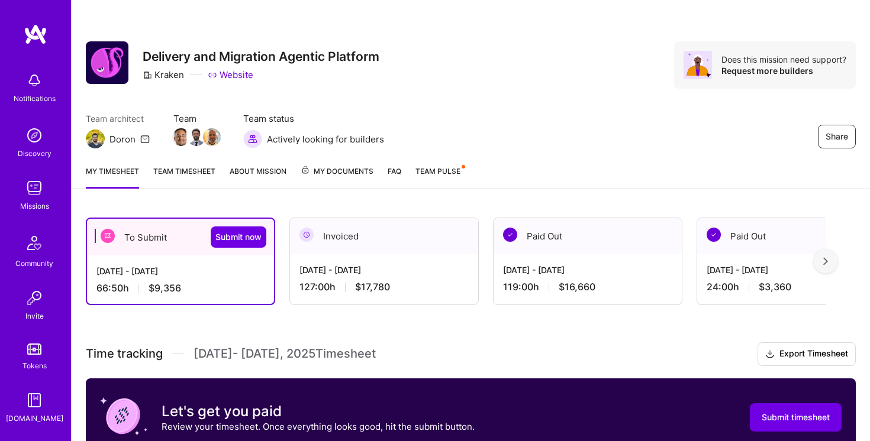
scroll to position [356, 0]
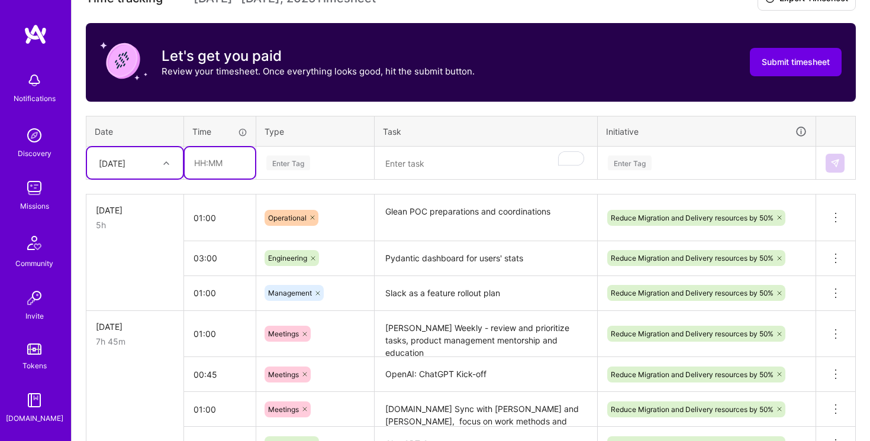
click at [221, 159] on input "text" at bounding box center [220, 162] width 70 height 31
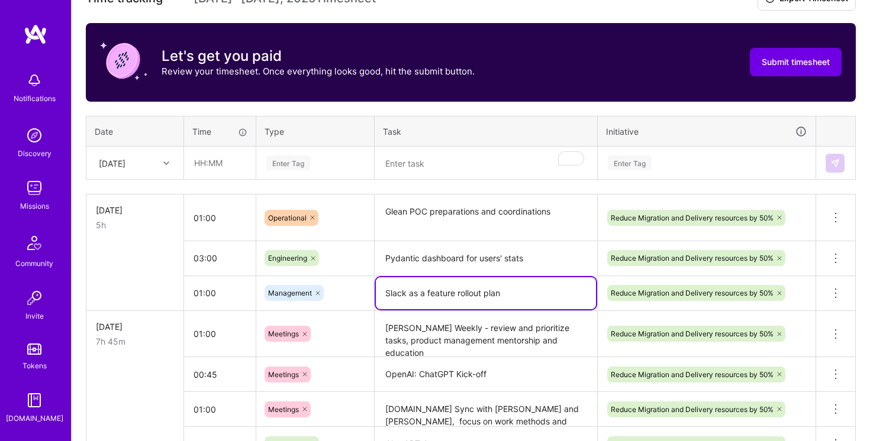
click at [414, 287] on textarea "Slack as a feature rollout plan" at bounding box center [486, 293] width 220 height 32
click at [390, 292] on textarea "Slack as a feature rollout plan" at bounding box center [486, 293] width 220 height 32
type textarea "KIS rollout plan"
click at [606, 278] on div "Reduce Migration and Delivery resources by 50%" at bounding box center [706, 293] width 218 height 31
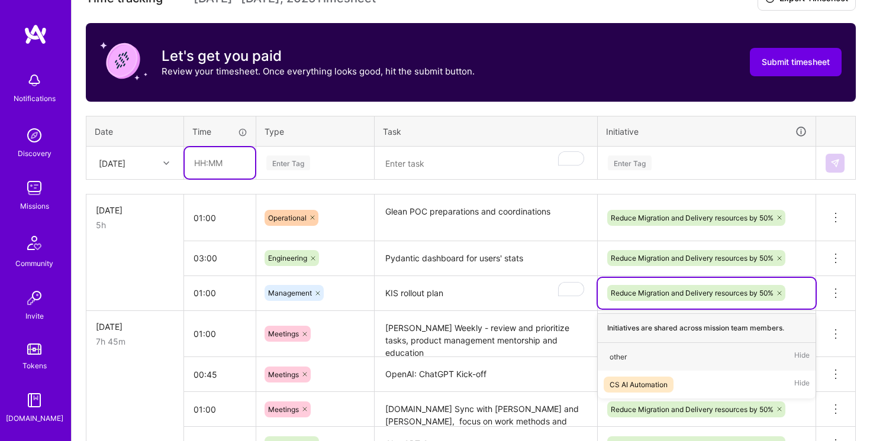
click at [204, 159] on input "text" at bounding box center [220, 162] width 70 height 31
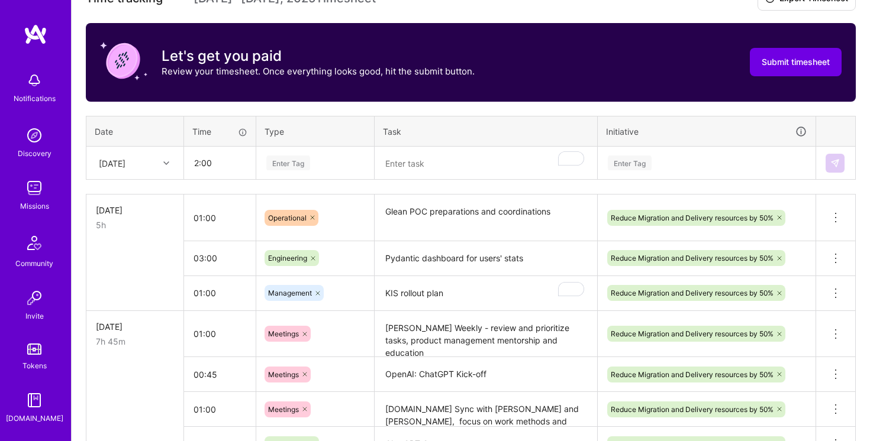
type input "02:00"
click at [342, 160] on div "Enter Tag" at bounding box center [315, 163] width 100 height 15
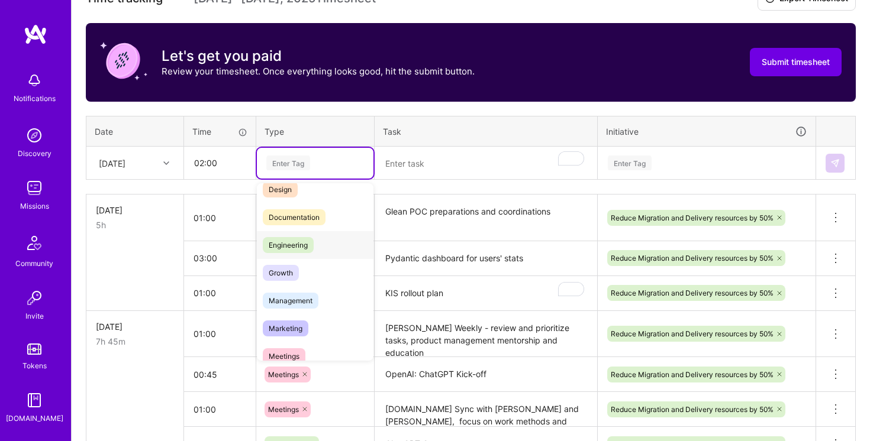
scroll to position [43, 0]
click at [324, 298] on div "Management" at bounding box center [315, 298] width 117 height 28
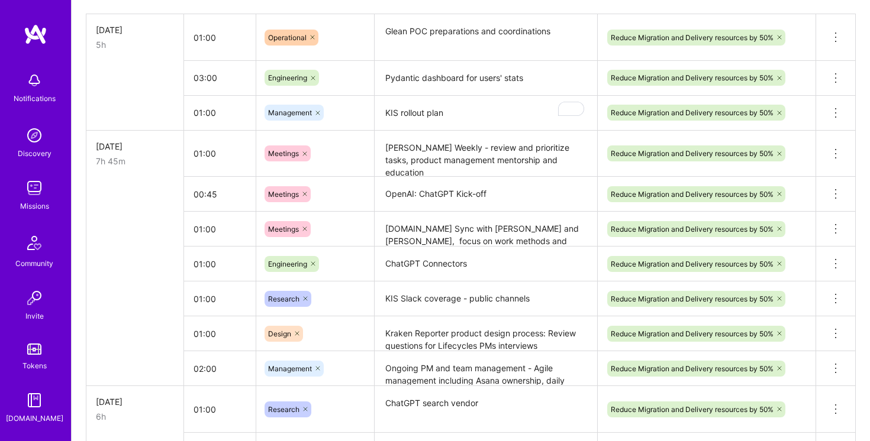
scroll to position [591, 0]
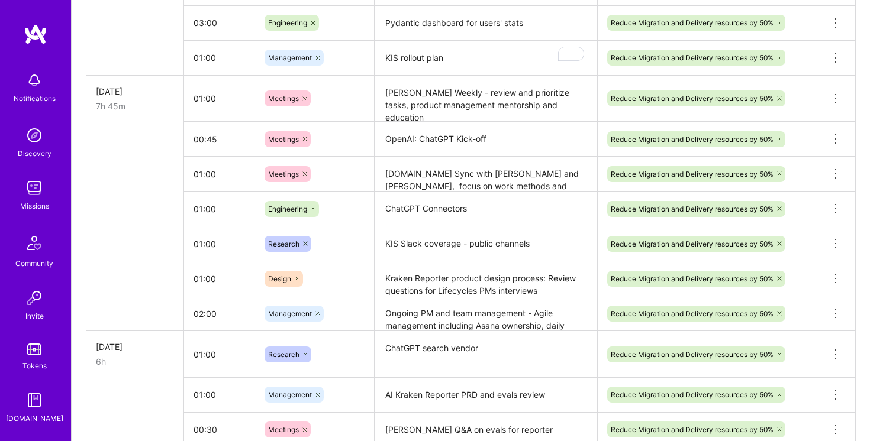
click at [419, 311] on textarea "Ongoing PM and team management - Agile management including Asana ownership, da…" at bounding box center [486, 314] width 220 height 33
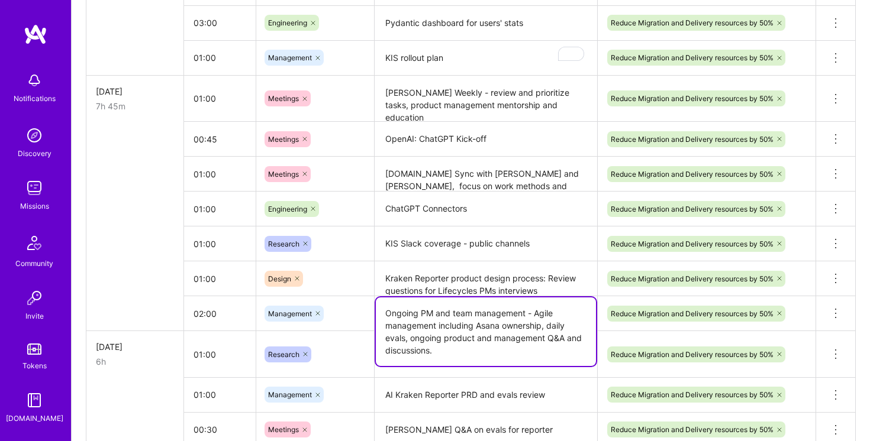
click at [419, 311] on textarea "Ongoing PM and team management - Agile management including Asana ownership, da…" at bounding box center [486, 332] width 220 height 69
click at [362, 289] on div "Design" at bounding box center [315, 278] width 118 height 31
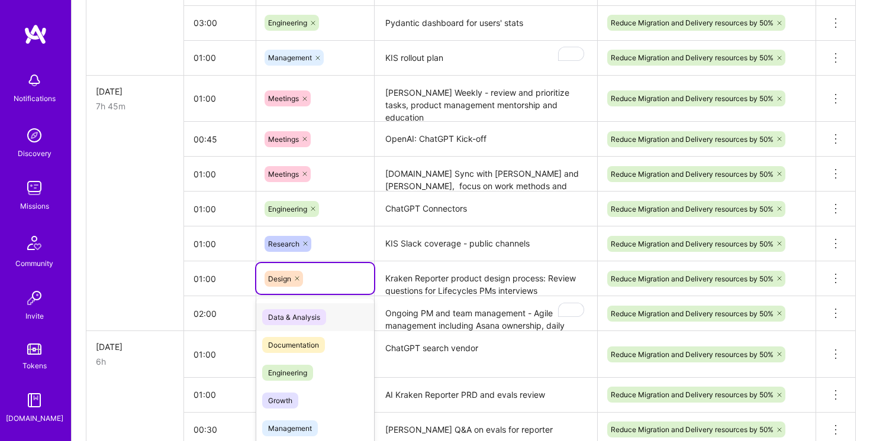
scroll to position [630, 0]
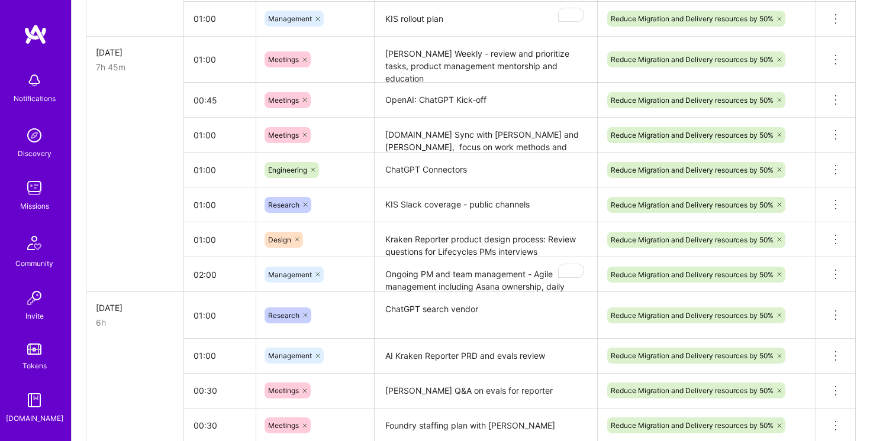
click at [124, 166] on td at bounding box center [135, 170] width 98 height 35
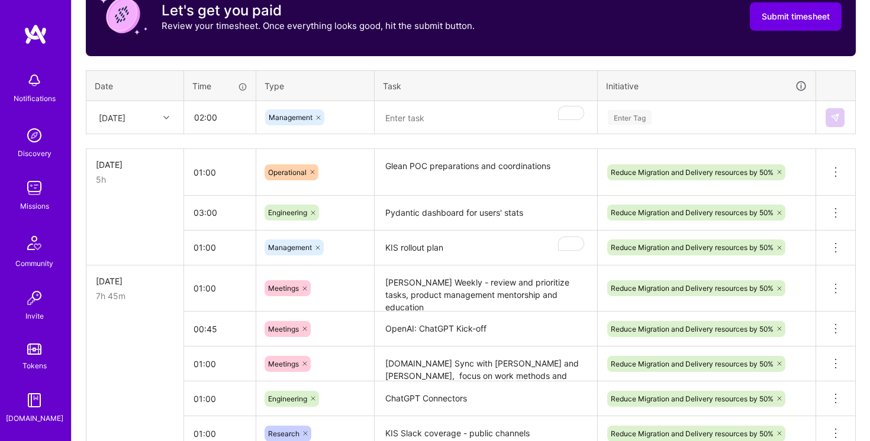
click at [437, 115] on textarea "To enrich screen reader interactions, please activate Accessibility in Grammarl…" at bounding box center [486, 117] width 220 height 31
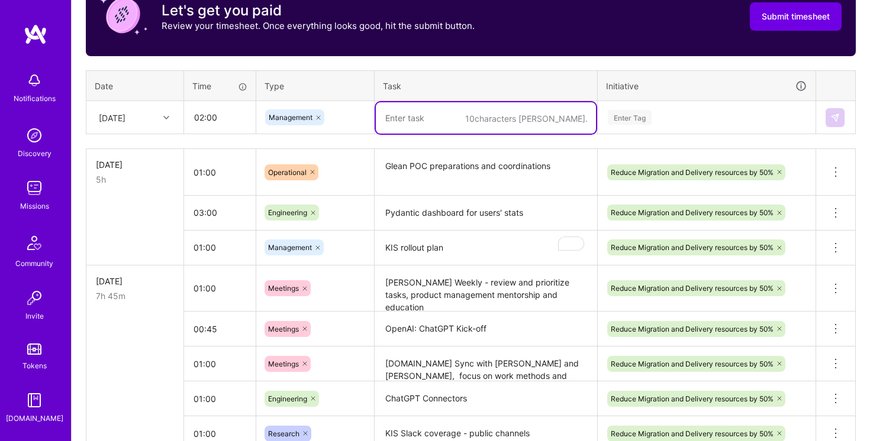
paste textarea "Ongoing PM and team management - Agile management including Asana ownership, da…"
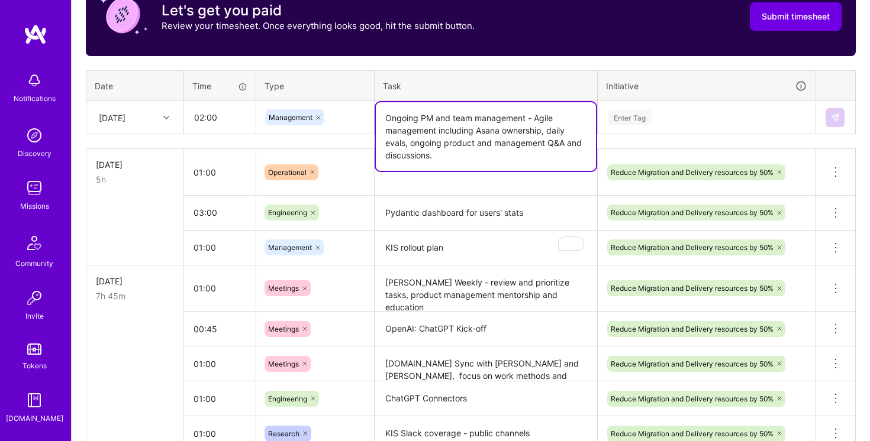
type textarea "Ongoing PM and team management - Agile management including Asana ownership, da…"
click at [709, 114] on div "Enter Tag" at bounding box center [706, 117] width 200 height 15
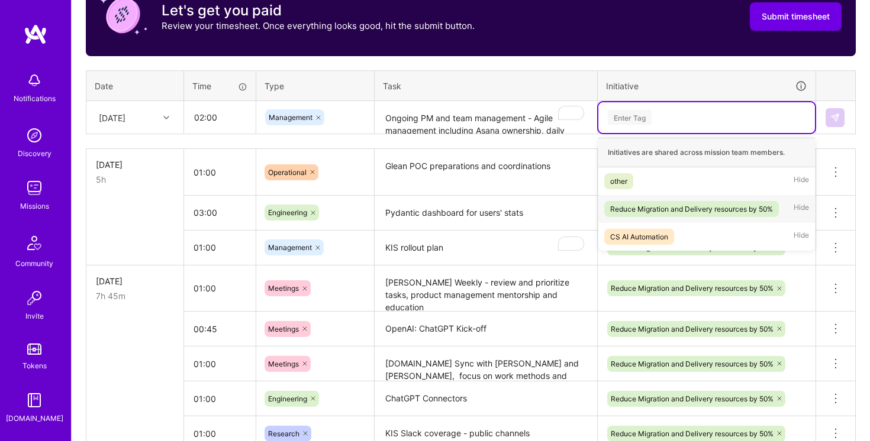
click at [679, 205] on div "Reduce Migration and Delivery resources by 50%" at bounding box center [691, 209] width 163 height 12
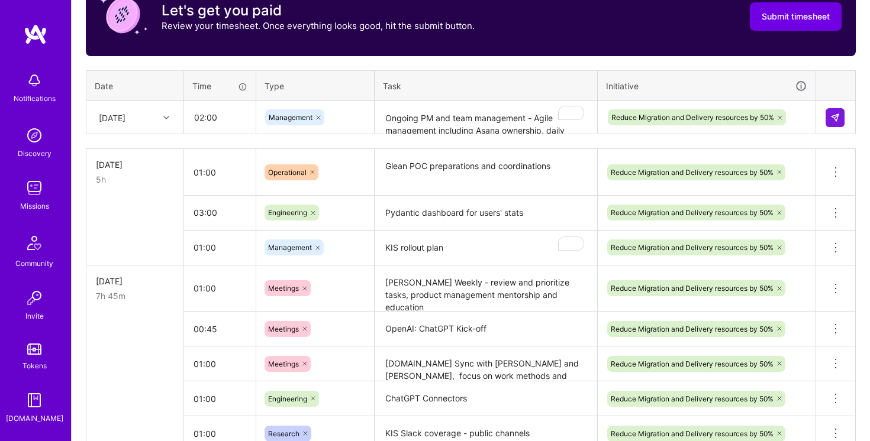
click at [845, 114] on td at bounding box center [836, 117] width 40 height 33
click at [836, 115] on img at bounding box center [834, 117] width 9 height 9
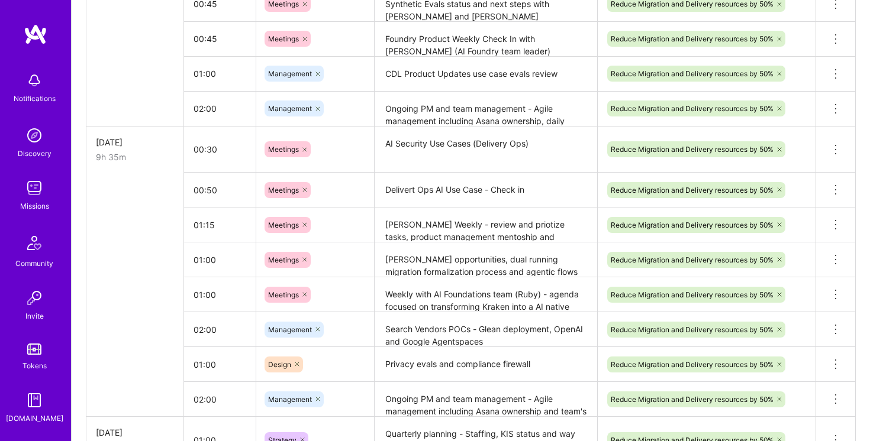
scroll to position [2245, 0]
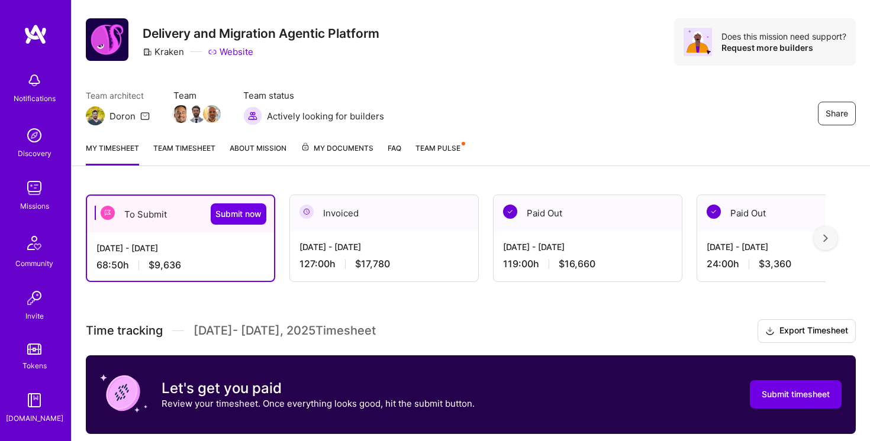
scroll to position [0, 0]
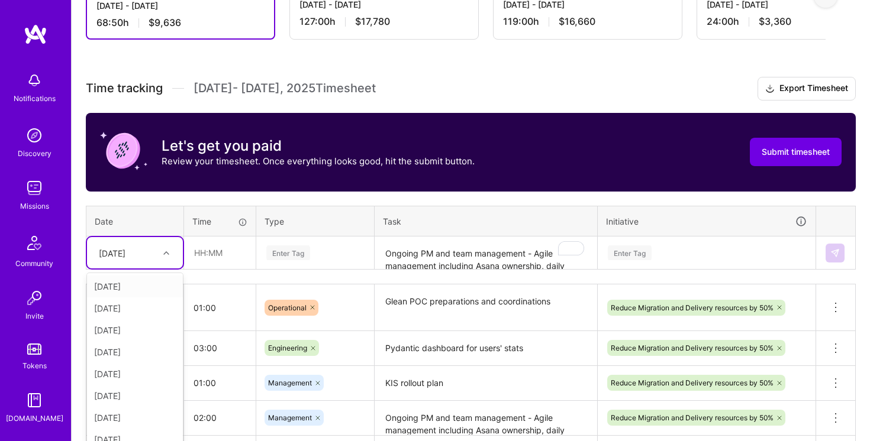
click at [148, 269] on div "option Tue, Oct 14, selected. option Wed, Oct 1 focused, 1 of 15. 14 results av…" at bounding box center [135, 252] width 96 height 31
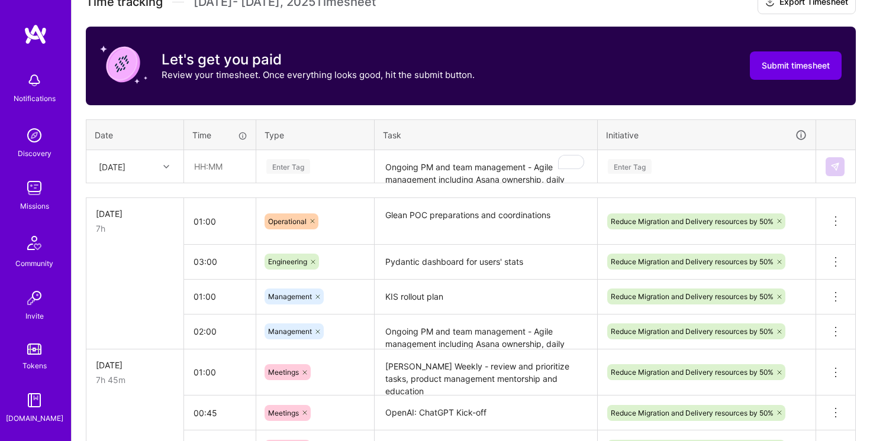
click at [152, 131] on th "Date" at bounding box center [135, 134] width 98 height 31
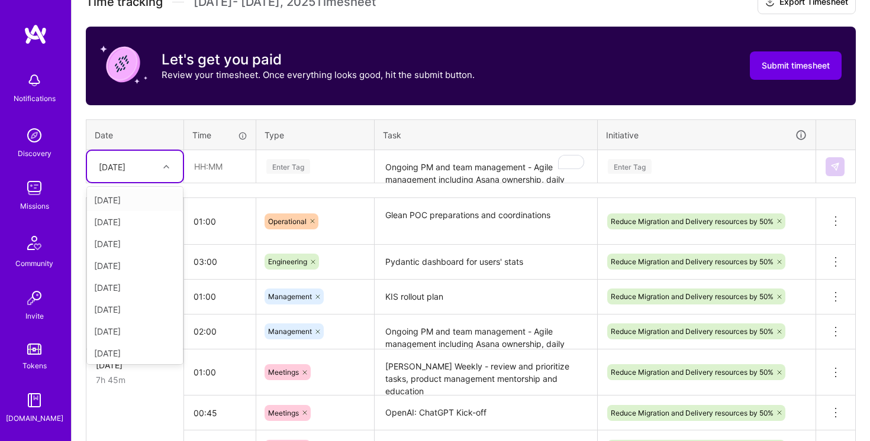
click at [154, 162] on div "[DATE]" at bounding box center [126, 167] width 66 height 20
click at [141, 197] on div "[DATE]" at bounding box center [135, 200] width 96 height 22
click at [454, 333] on textarea "Ongoing PM and team management - Agile management including Asana ownership, da…" at bounding box center [486, 332] width 220 height 33
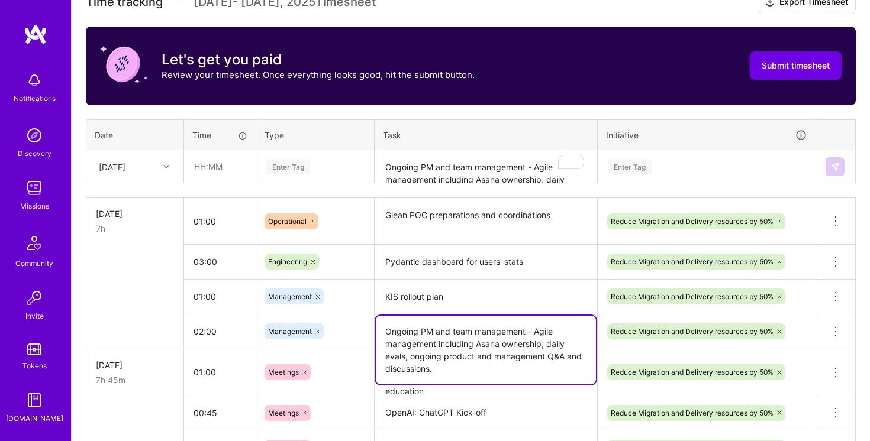
click at [454, 333] on textarea "Ongoing PM and team management - Agile management including Asana ownership, da…" at bounding box center [486, 350] width 220 height 69
click at [455, 166] on textarea "Ongoing PM and team management - Agile management including Asana ownership, da…" at bounding box center [486, 166] width 220 height 31
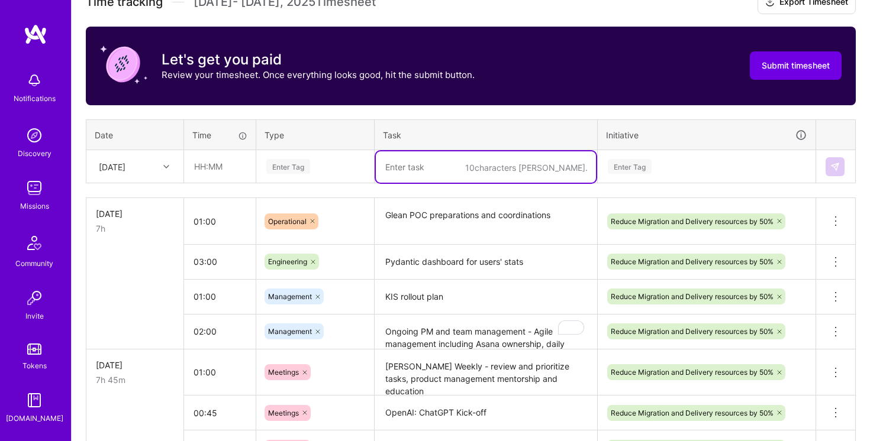
paste textarea "Ongoing PM and team management - Agile management including Asana ownership, da…"
type textarea "Ongoing PM and team management - Agile management including Asana ownership, da…"
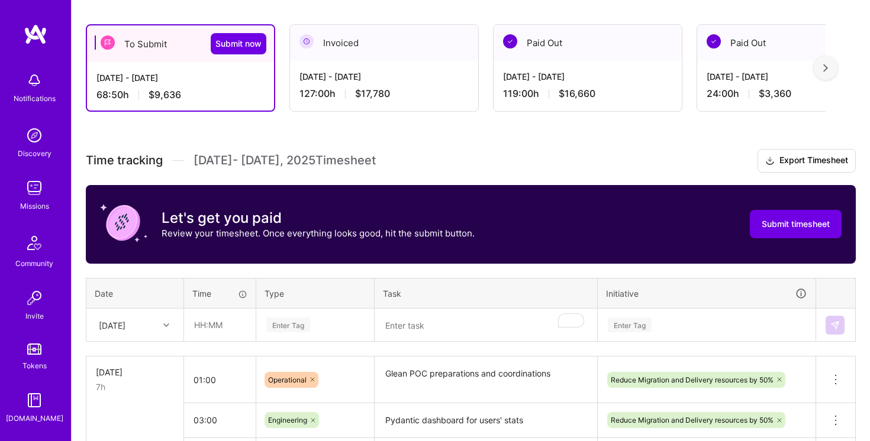
scroll to position [157, 0]
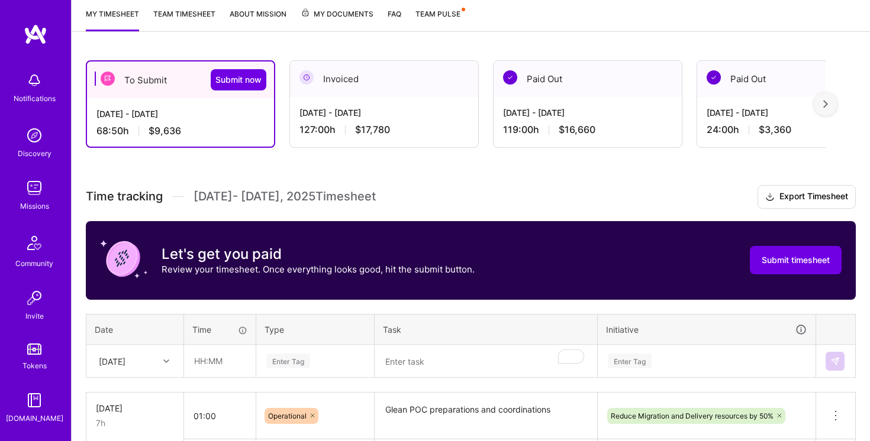
click at [176, 15] on link "Team timesheet" at bounding box center [184, 20] width 62 height 24
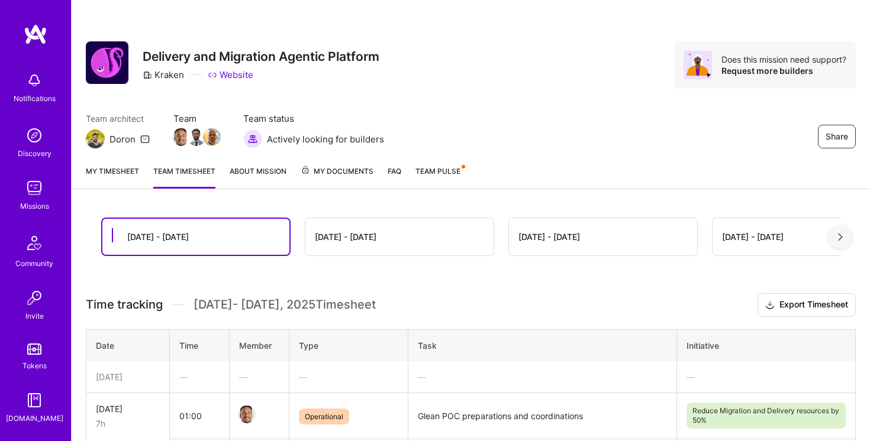
click at [114, 177] on link "My timesheet" at bounding box center [112, 177] width 53 height 24
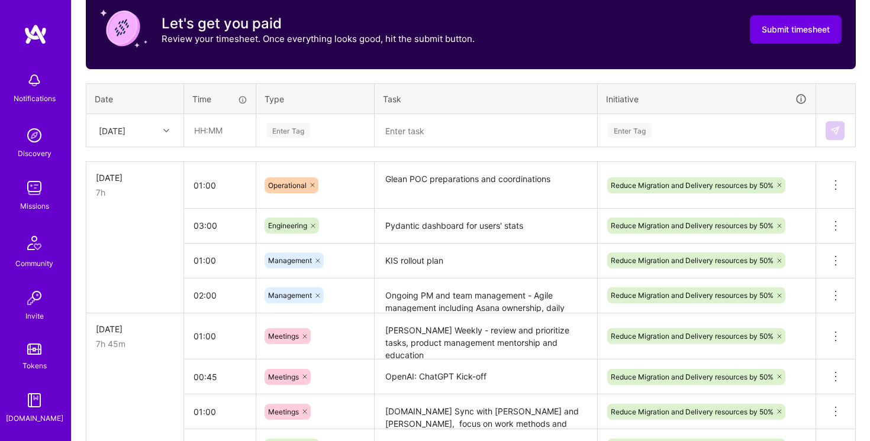
scroll to position [397, 0]
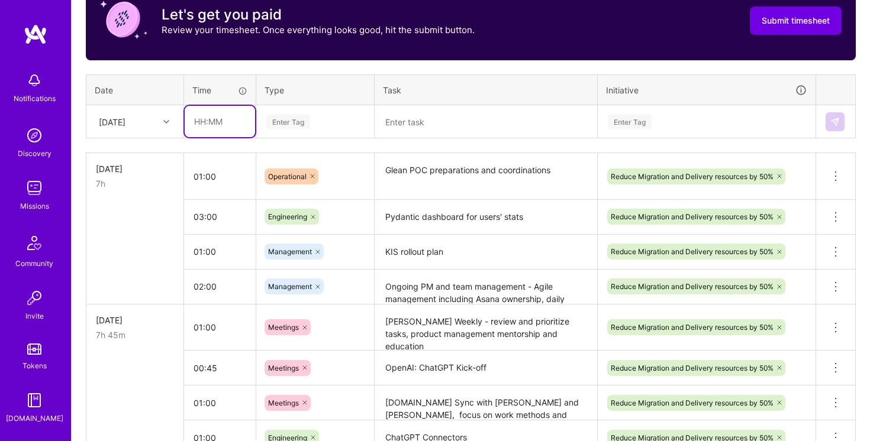
click at [191, 119] on input "text" at bounding box center [220, 121] width 70 height 31
type input "04:00"
click at [332, 135] on div "Enter Tag" at bounding box center [315, 121] width 117 height 31
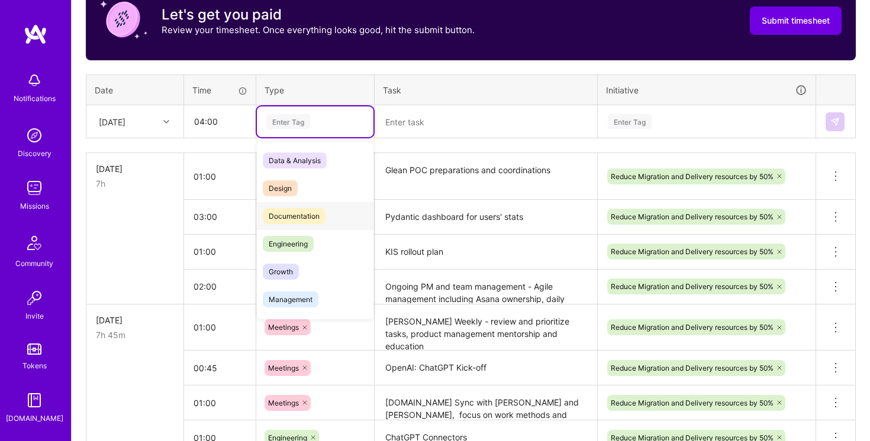
scroll to position [27, 0]
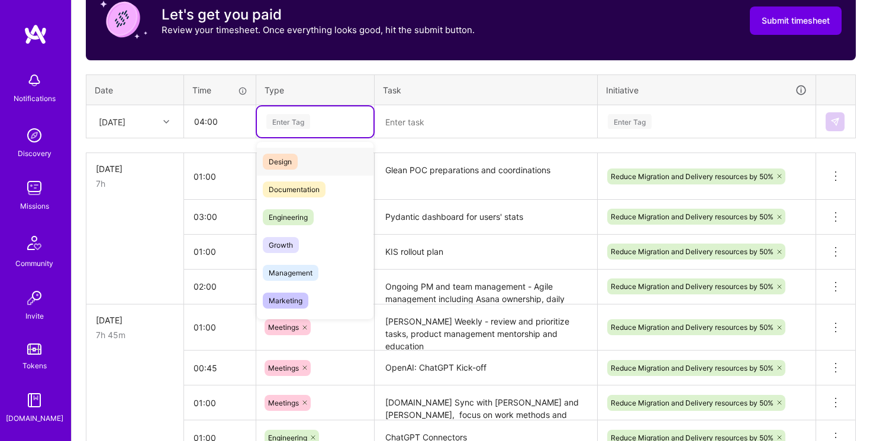
click at [312, 167] on div "Design" at bounding box center [315, 162] width 117 height 28
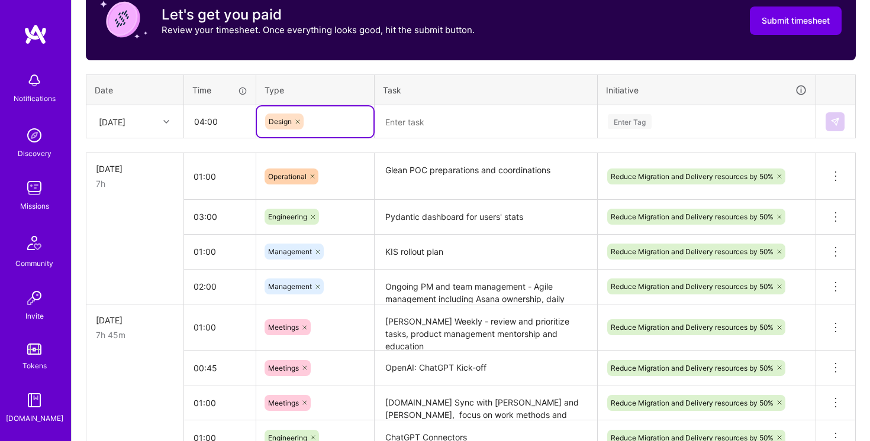
click at [460, 122] on textarea at bounding box center [486, 121] width 220 height 31
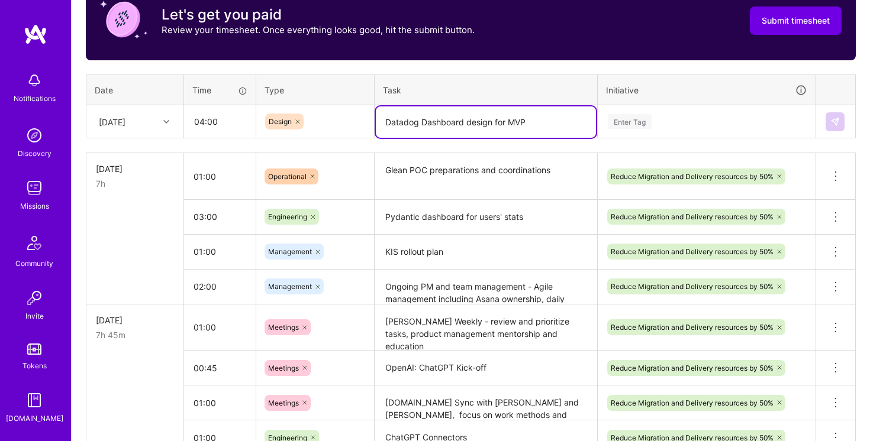
click at [651, 121] on div "Enter Tag" at bounding box center [630, 121] width 44 height 18
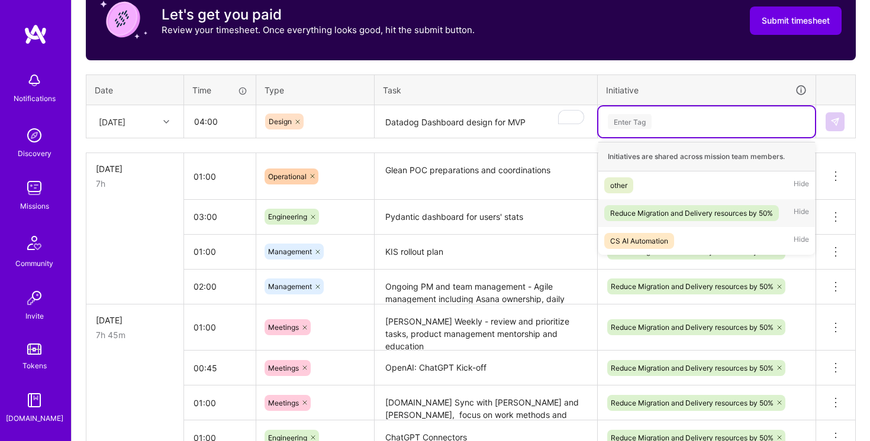
click at [660, 208] on div "Reduce Migration and Delivery resources by 50%" at bounding box center [691, 213] width 163 height 12
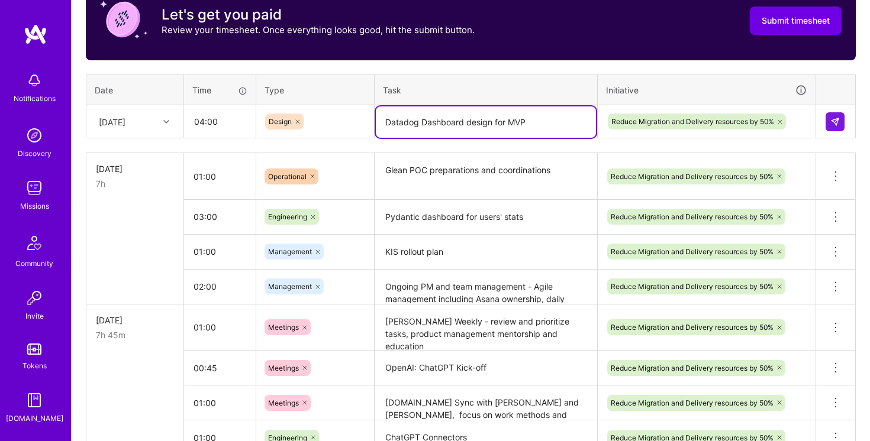
click at [426, 122] on textarea "Datadog Dashboard design for MVP" at bounding box center [486, 121] width 220 height 31
click at [472, 119] on textarea "Datadog dashboard design for MVP" at bounding box center [486, 121] width 220 height 31
type textarea "Datadog dashboard for MVP"
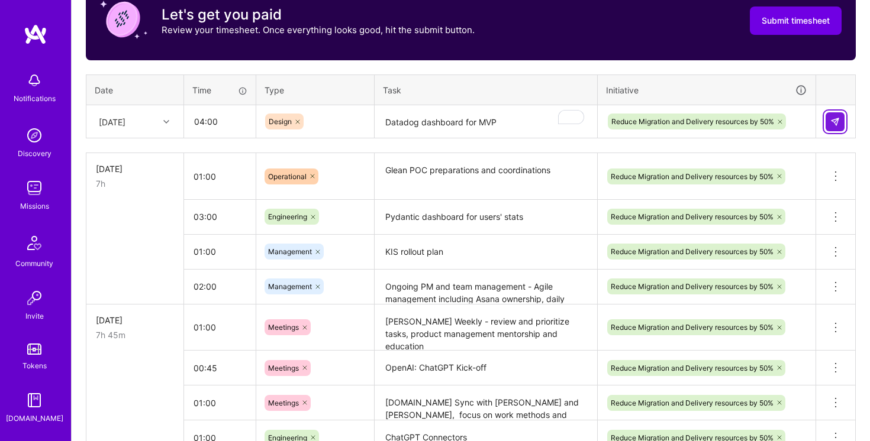
click at [836, 120] on img at bounding box center [834, 121] width 9 height 9
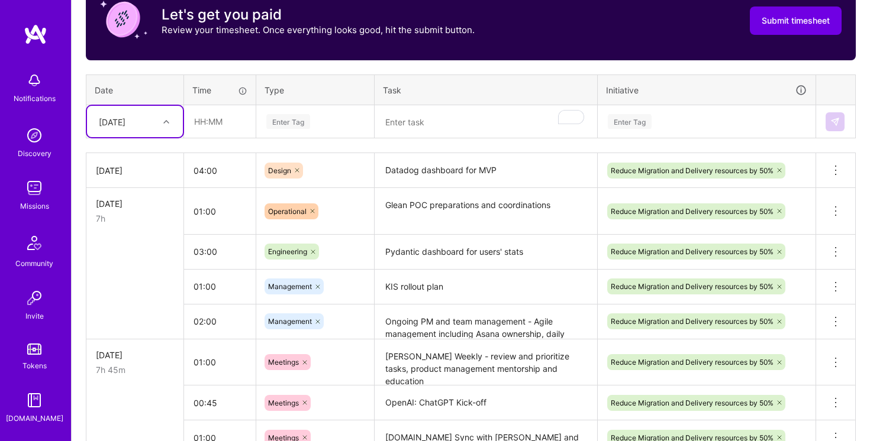
click at [435, 334] on textarea "Ongoing PM and team management - Agile management including Asana ownership, da…" at bounding box center [486, 322] width 220 height 33
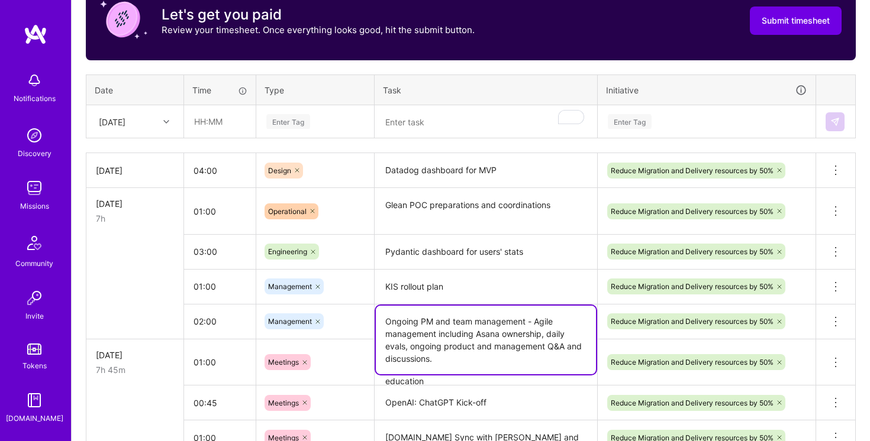
click at [435, 334] on textarea "Ongoing PM and team management - Agile management including Asana ownership, da…" at bounding box center [486, 340] width 220 height 69
click at [432, 127] on textarea "To enrich screen reader interactions, please activate Accessibility in Grammarl…" at bounding box center [486, 121] width 220 height 31
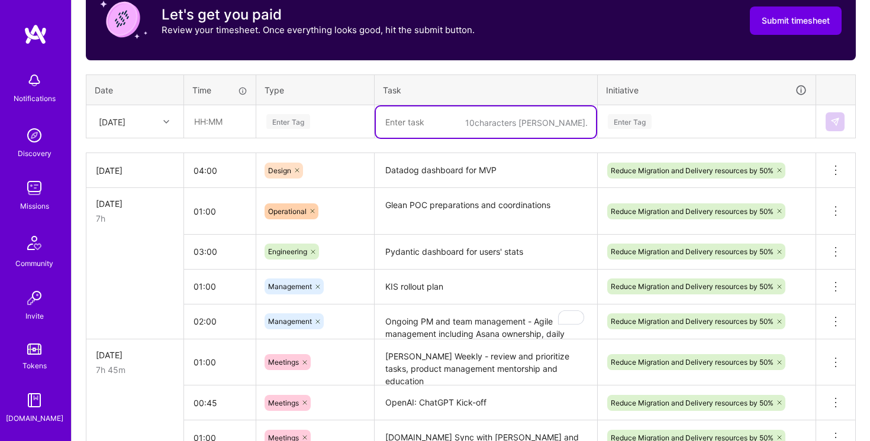
paste textarea "Ongoing PM and team management - Agile management including Asana ownership, da…"
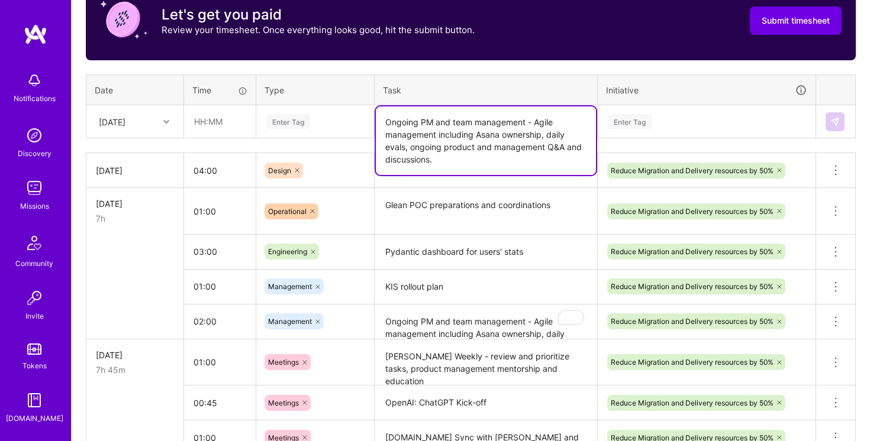
type textarea "Ongoing PM and team management - Agile management including Asana ownership, da…"
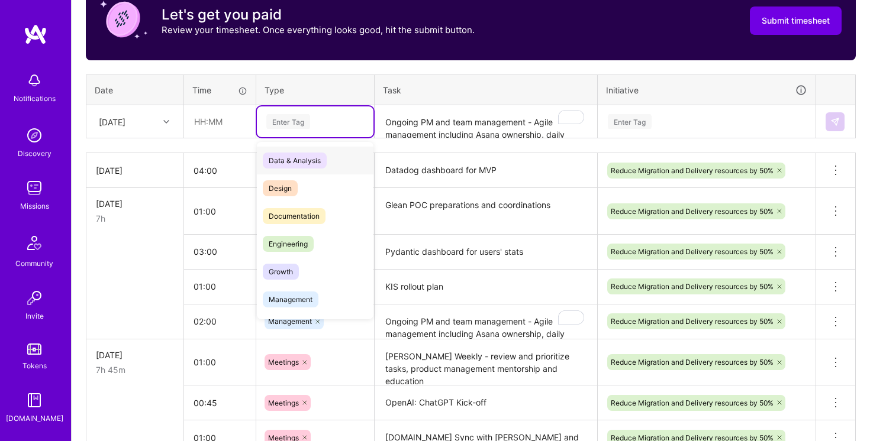
click at [322, 111] on div "Enter Tag" at bounding box center [315, 121] width 117 height 31
click at [294, 295] on span "Management" at bounding box center [291, 300] width 56 height 16
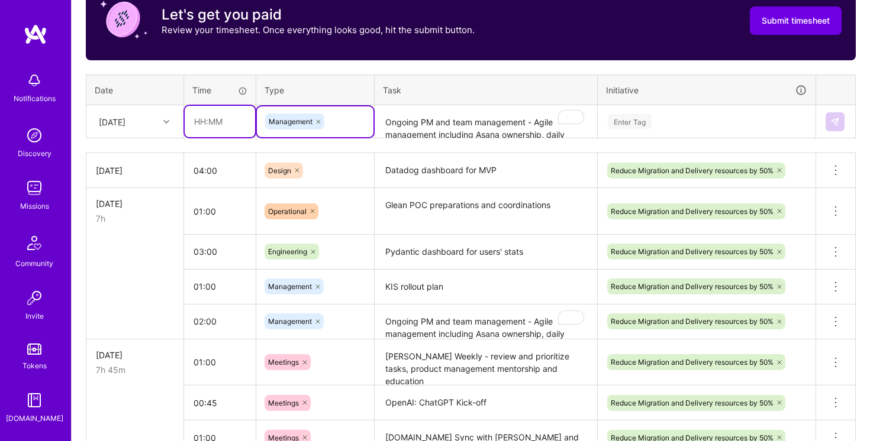
click at [199, 122] on input "text" at bounding box center [220, 121] width 70 height 31
type input "02:00"
click at [707, 115] on div "Enter Tag" at bounding box center [706, 121] width 200 height 15
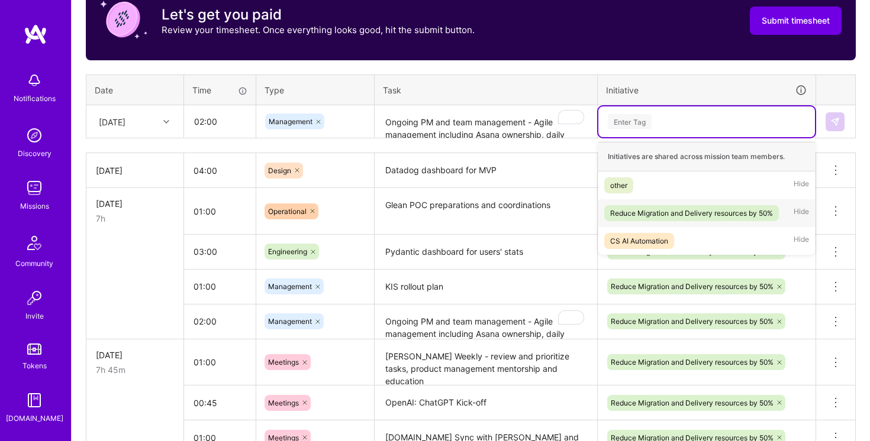
click at [686, 211] on div "Reduce Migration and Delivery resources by 50%" at bounding box center [691, 213] width 163 height 12
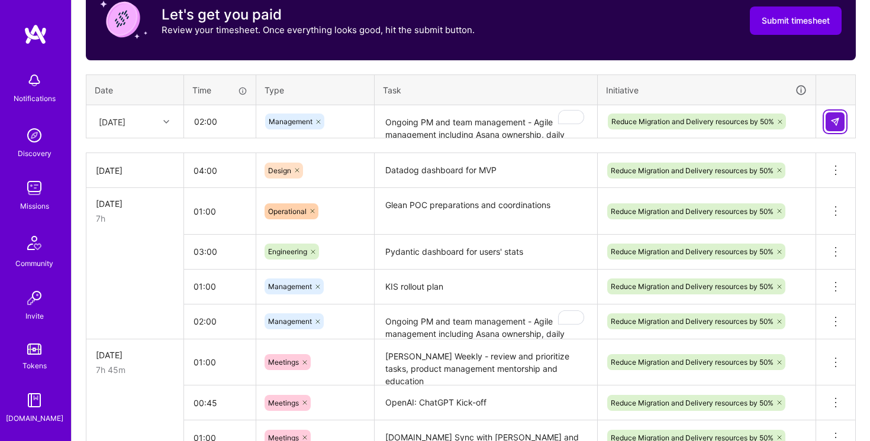
click at [837, 117] on img at bounding box center [834, 121] width 9 height 9
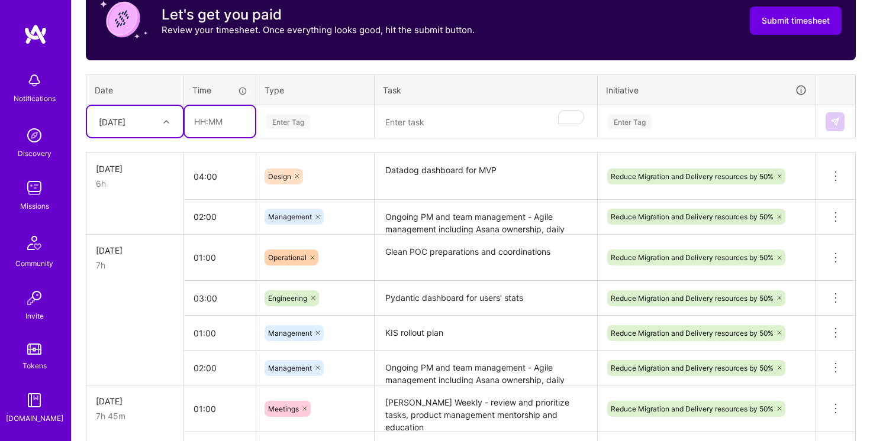
click at [198, 117] on input "text" at bounding box center [220, 121] width 70 height 31
type input "00:30"
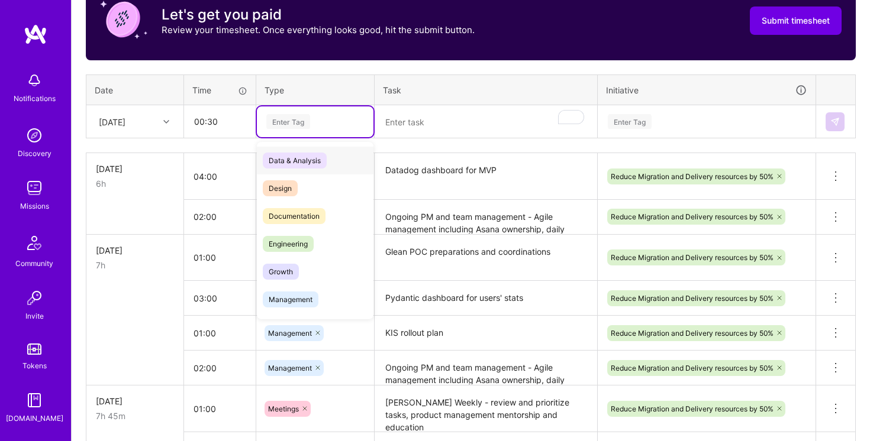
click at [346, 119] on div "Enter Tag" at bounding box center [315, 121] width 100 height 15
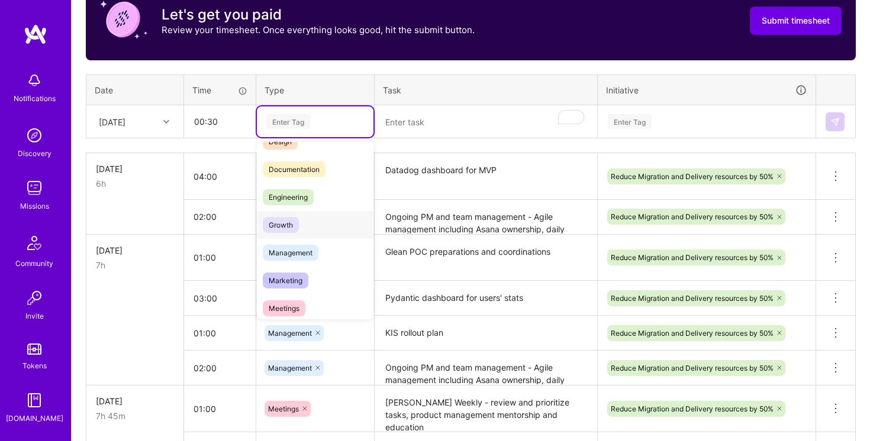
scroll to position [69, 0]
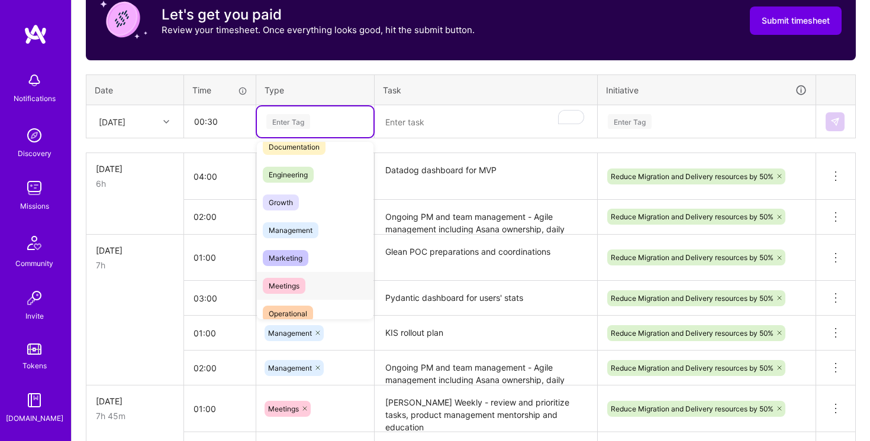
click at [314, 287] on div "Meetings" at bounding box center [315, 286] width 117 height 28
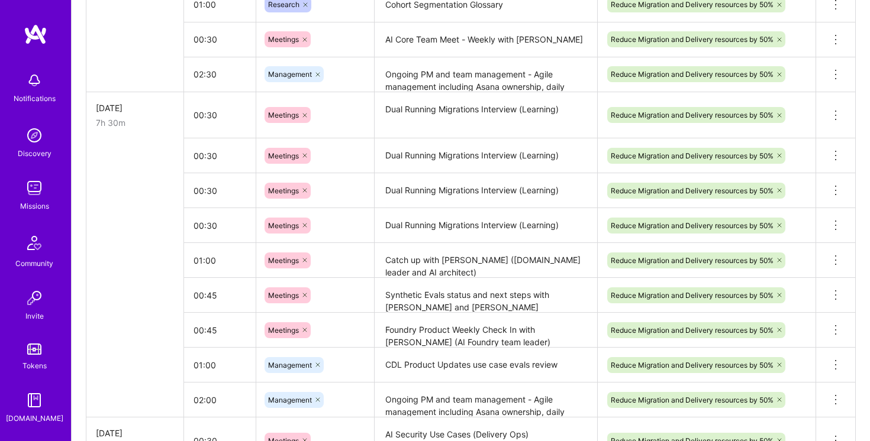
scroll to position [1462, 0]
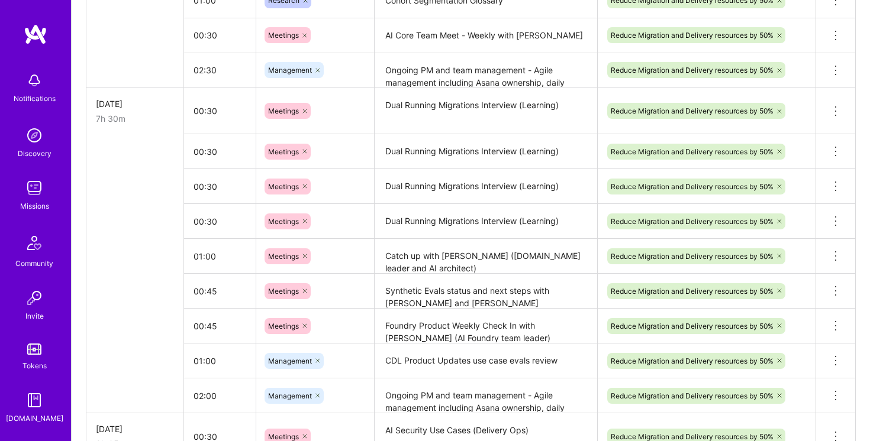
click at [443, 320] on textarea "Foundry Product Weekly Check In with [PERSON_NAME] (AI Foundry team leader)" at bounding box center [486, 326] width 220 height 33
click at [443, 320] on textarea "Foundry Product Weekly Check In with [PERSON_NAME] (AI Foundry team leader)" at bounding box center [486, 332] width 220 height 44
click at [56, 251] on link "Community" at bounding box center [34, 249] width 73 height 41
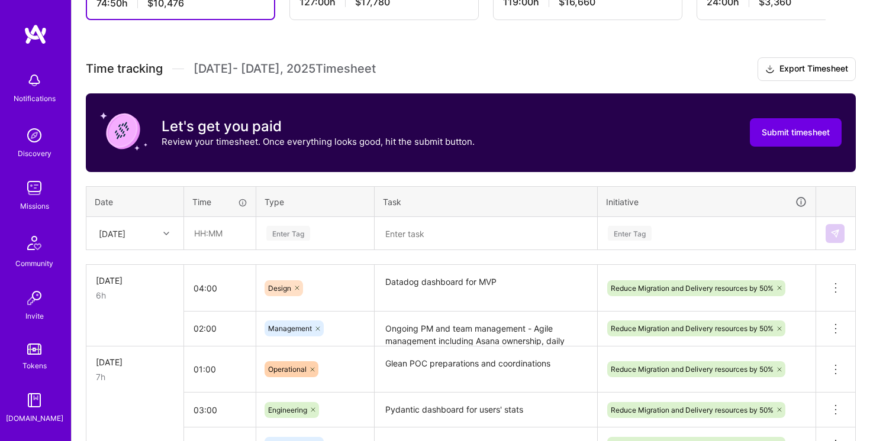
scroll to position [298, 0]
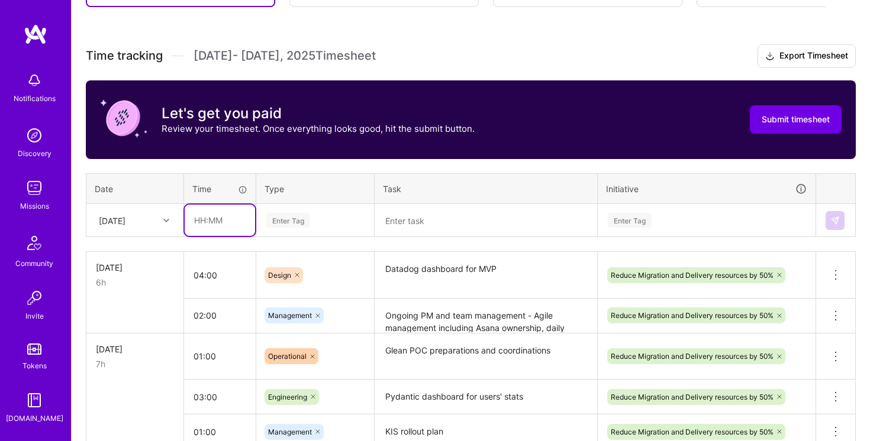
click at [203, 218] on input "text" at bounding box center [220, 220] width 70 height 31
type input "9"
type input "00:30"
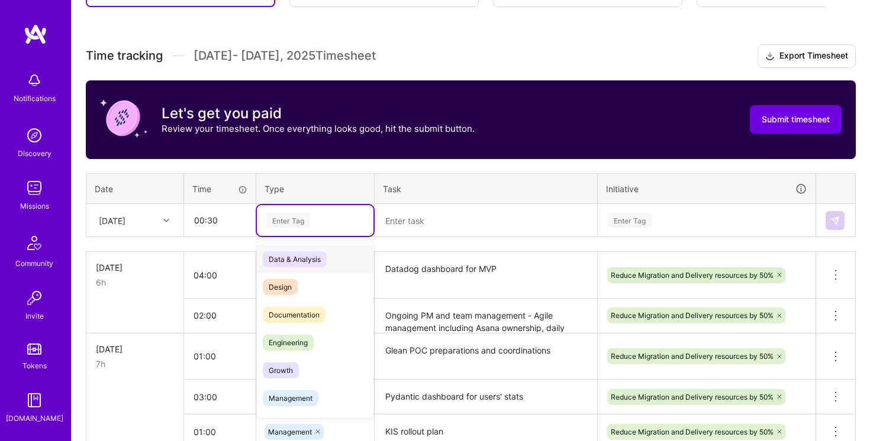
click at [305, 218] on div "Enter Tag" at bounding box center [288, 220] width 44 height 18
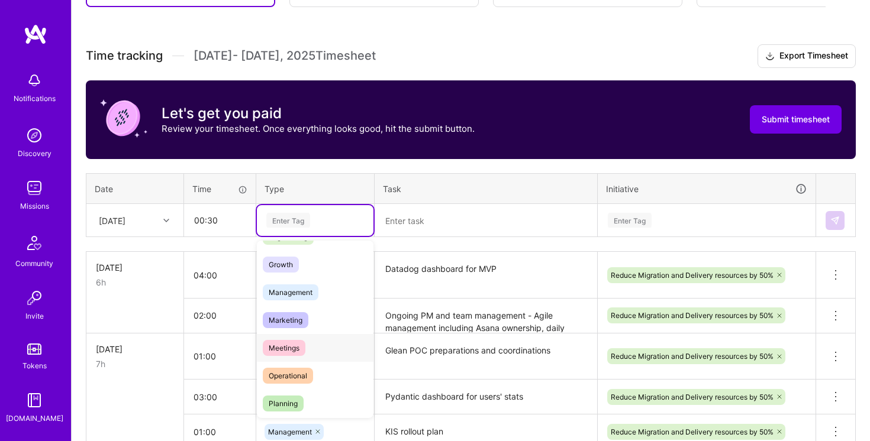
click at [311, 354] on div "Meetings" at bounding box center [315, 348] width 117 height 28
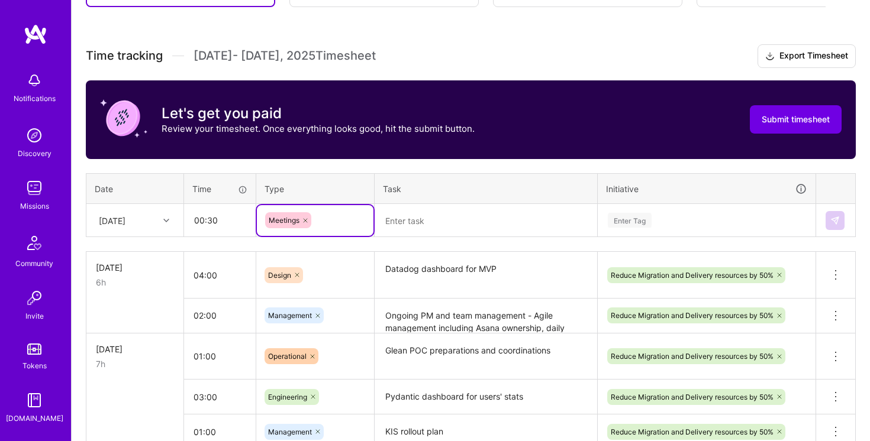
click at [462, 226] on textarea at bounding box center [486, 220] width 220 height 31
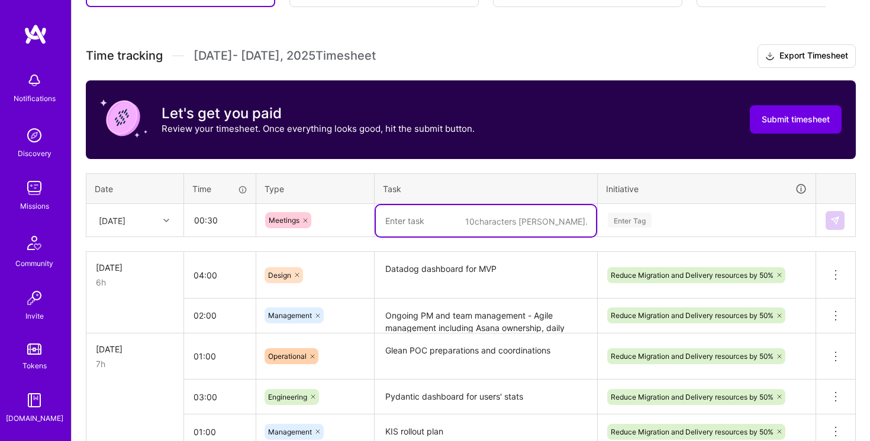
paste textarea "Foundry Product Weekly Check In with [PERSON_NAME] (AI Foundry team leader)"
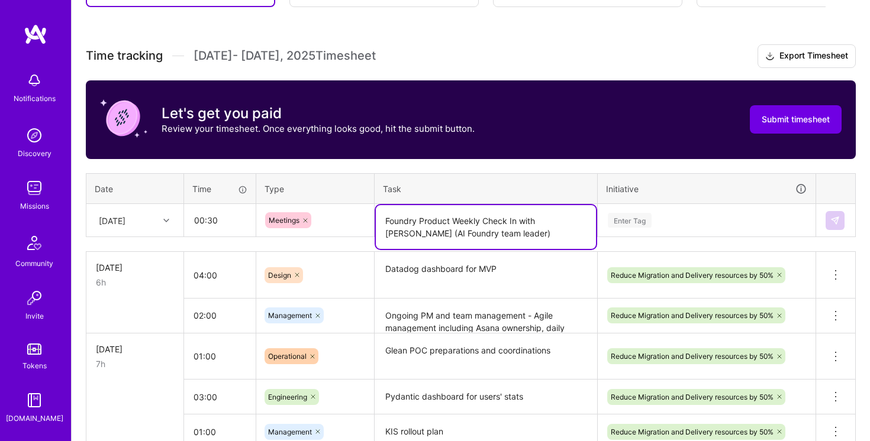
type textarea "Foundry Product Weekly Check In with [PERSON_NAME] (AI Foundry team leader)"
click at [736, 217] on div "Enter Tag" at bounding box center [706, 220] width 200 height 15
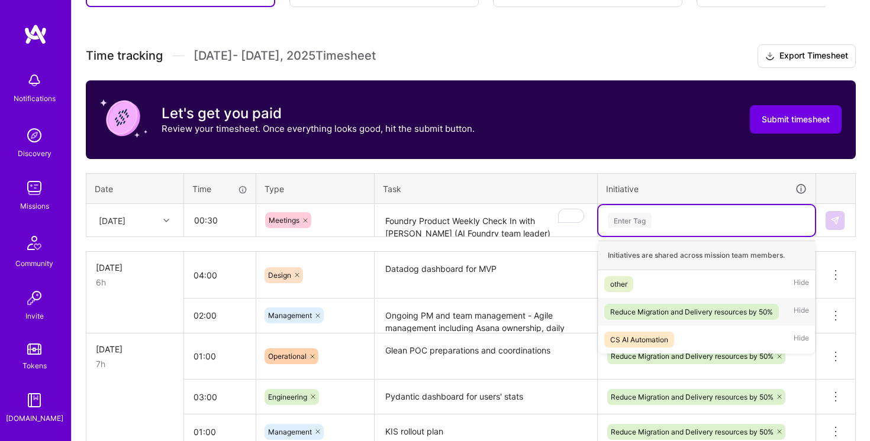
click at [710, 316] on div "Reduce Migration and Delivery resources by 50%" at bounding box center [691, 312] width 163 height 12
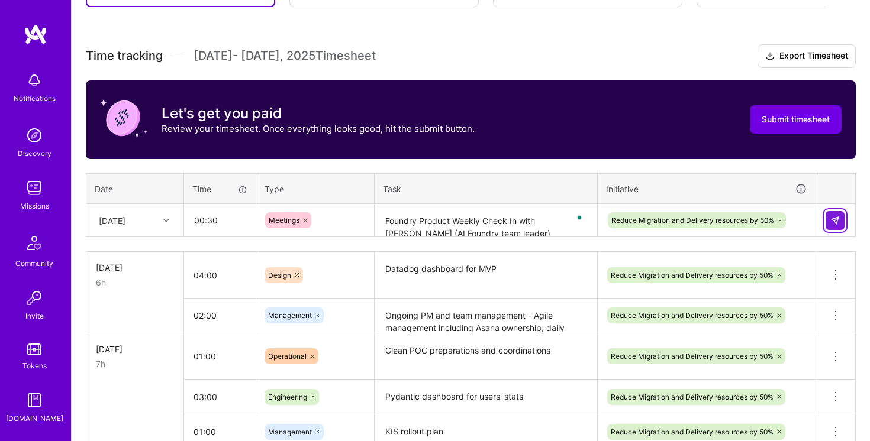
click at [841, 224] on button at bounding box center [834, 220] width 19 height 19
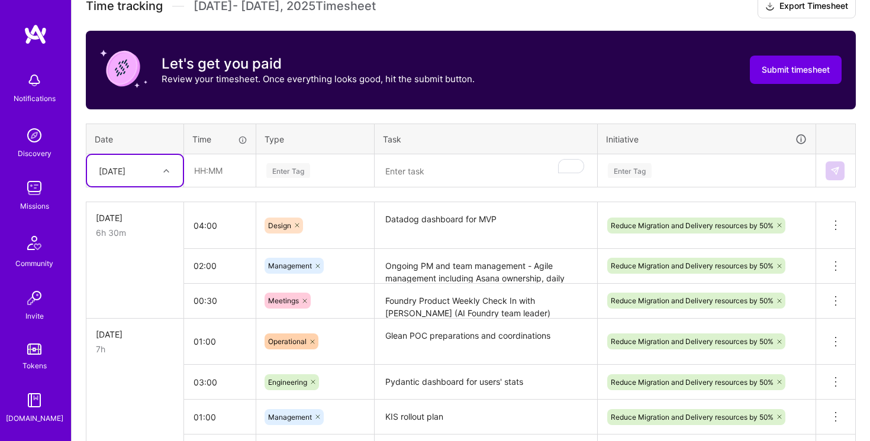
scroll to position [383, 0]
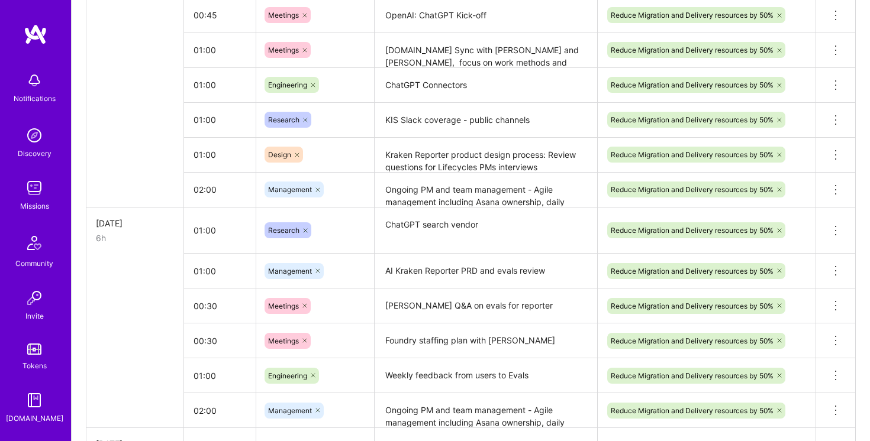
scroll to position [1154, 0]
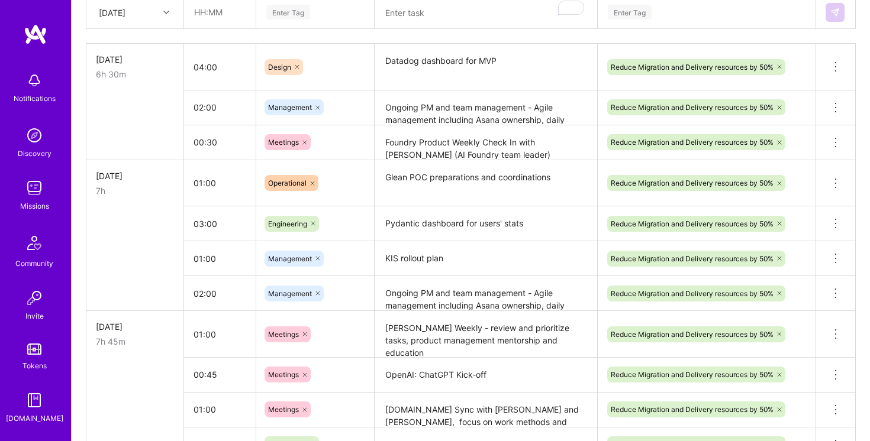
scroll to position [146, 0]
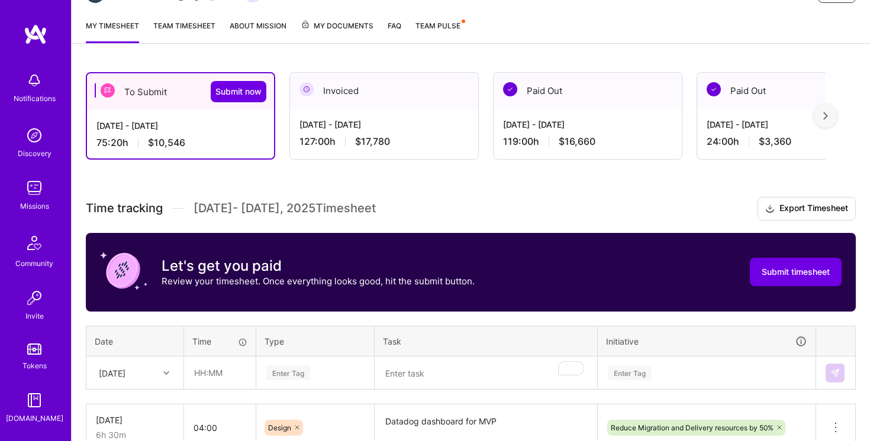
click at [193, 24] on link "Team timesheet" at bounding box center [184, 32] width 62 height 24
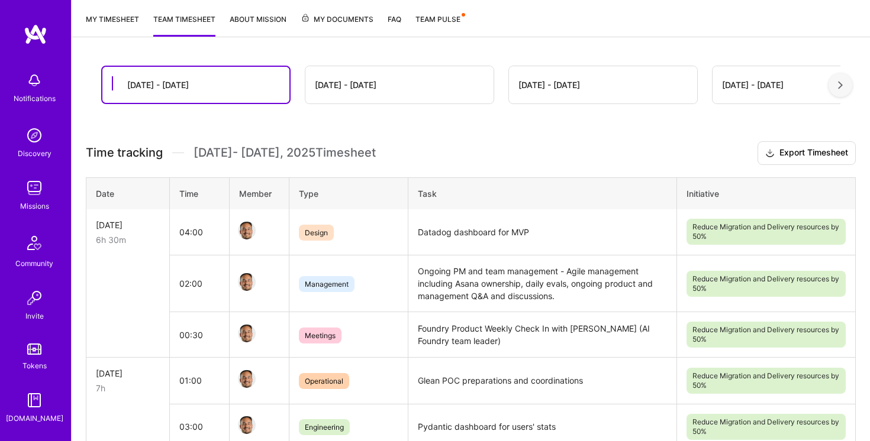
scroll to position [179, 0]
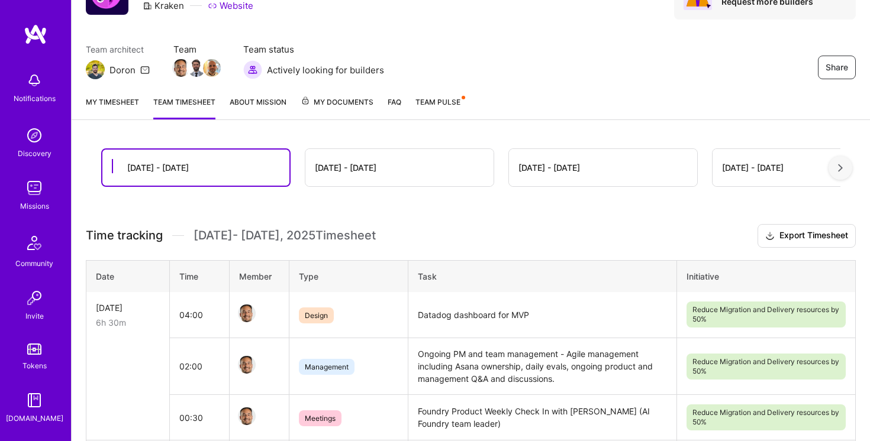
scroll to position [9, 0]
